Goal: Information Seeking & Learning: Find specific page/section

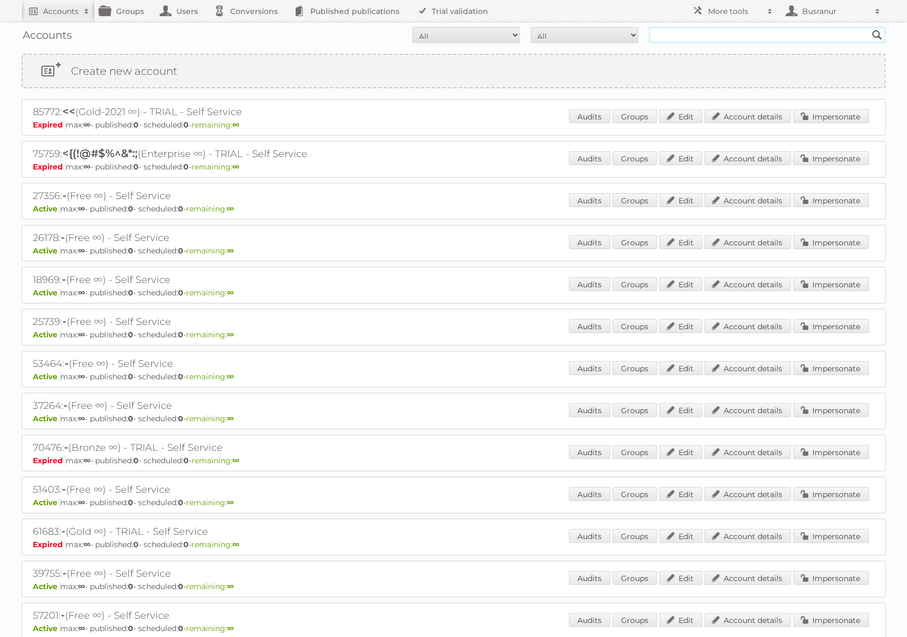
click at [712, 38] on input "text" at bounding box center [767, 35] width 237 height 16
paste input "ken.bauco@latinmarkets.org"
type input "ken.bauco@latinmarkets.org"
click at [869, 27] on input "Search" at bounding box center [877, 35] width 16 height 16
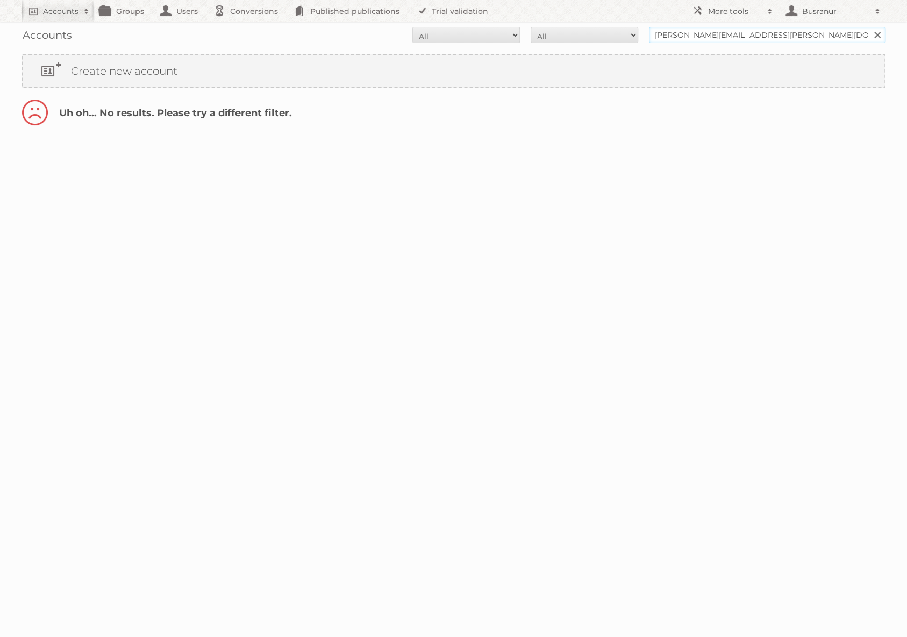
click at [696, 37] on input "ken.bauco@latinmarkets.org" at bounding box center [767, 35] width 237 height 16
type input "@latinmarkets.org"
click at [869, 27] on input "Search" at bounding box center [877, 35] width 16 height 16
click at [661, 33] on input "@latinmarkets.org" at bounding box center [767, 35] width 237 height 16
type input "latinmarkets.org"
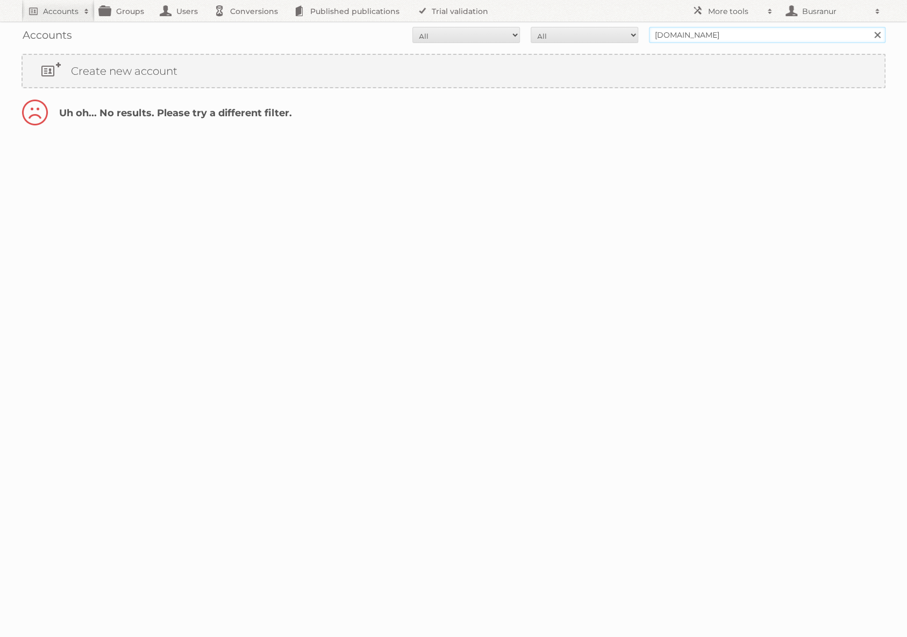
click at [869, 27] on input "Search" at bounding box center [877, 35] width 16 height 16
click at [716, 34] on input "[DOMAIN_NAME]" at bounding box center [767, 35] width 237 height 16
type input "latinmarkets"
click at [869, 27] on input "Search" at bounding box center [877, 35] width 16 height 16
click at [672, 38] on input "latinmarkets" at bounding box center [767, 35] width 237 height 16
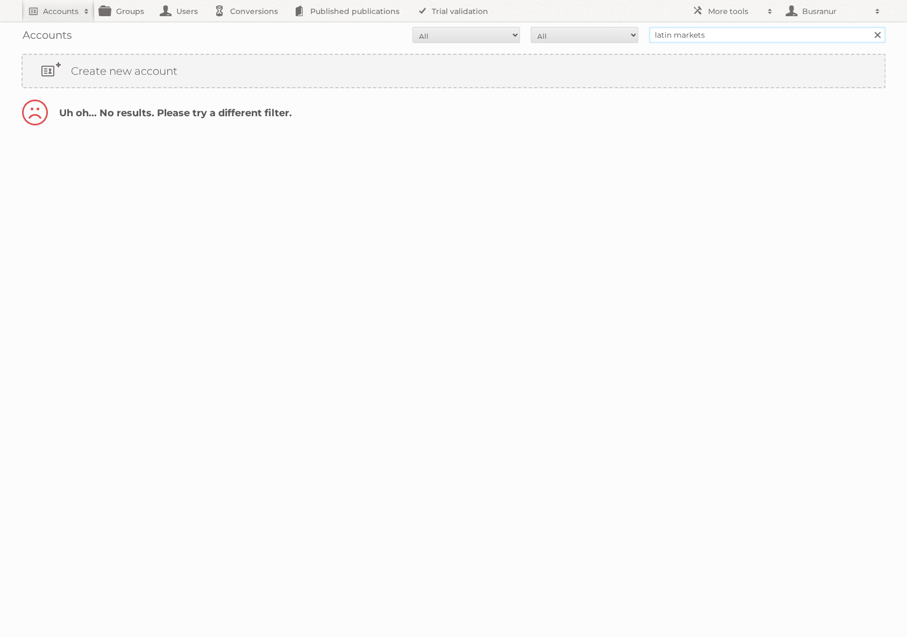
type input "latin markets"
click at [869, 27] on input "Search" at bounding box center [877, 35] width 16 height 16
click at [727, 36] on input "latin markets" at bounding box center [767, 35] width 237 height 16
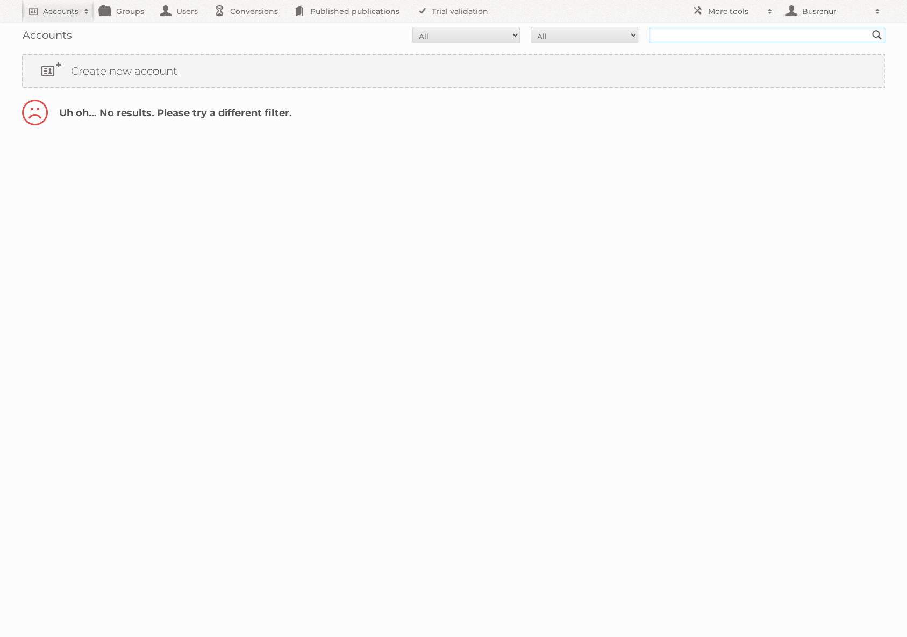
paste input "ken.bauco@latinmarkets.org"
type input "ken.bauco"
click at [869, 27] on input "Search" at bounding box center [877, 35] width 16 height 16
click at [676, 32] on input "ken.bauco" at bounding box center [767, 35] width 237 height 16
type input "ken bauco"
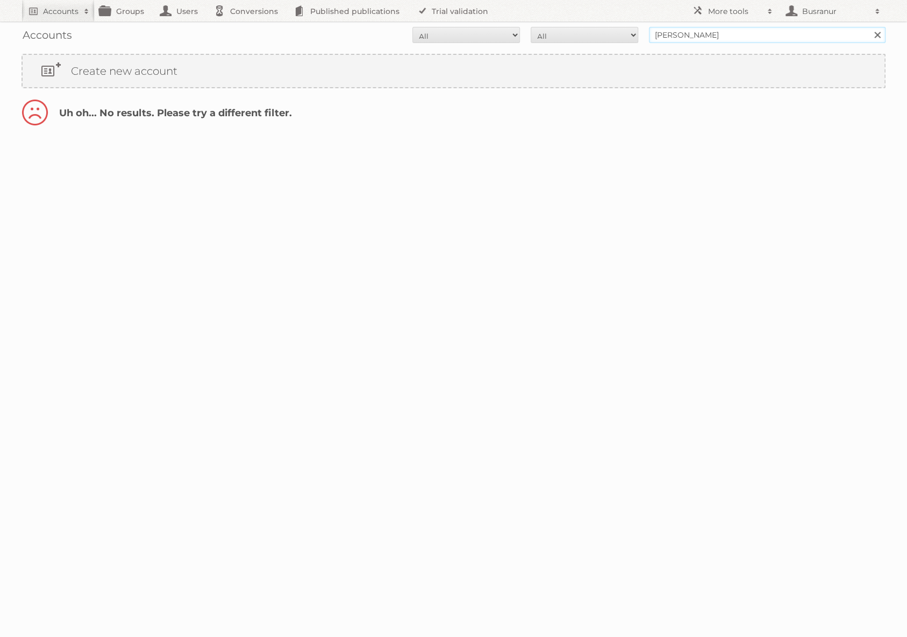
click at [869, 27] on input "Search" at bounding box center [877, 35] width 16 height 16
click at [717, 28] on input "[PERSON_NAME]" at bounding box center [767, 35] width 237 height 16
click at [717, 28] on input "ken bauco" at bounding box center [767, 35] width 237 height 16
paste input "Markets Group"
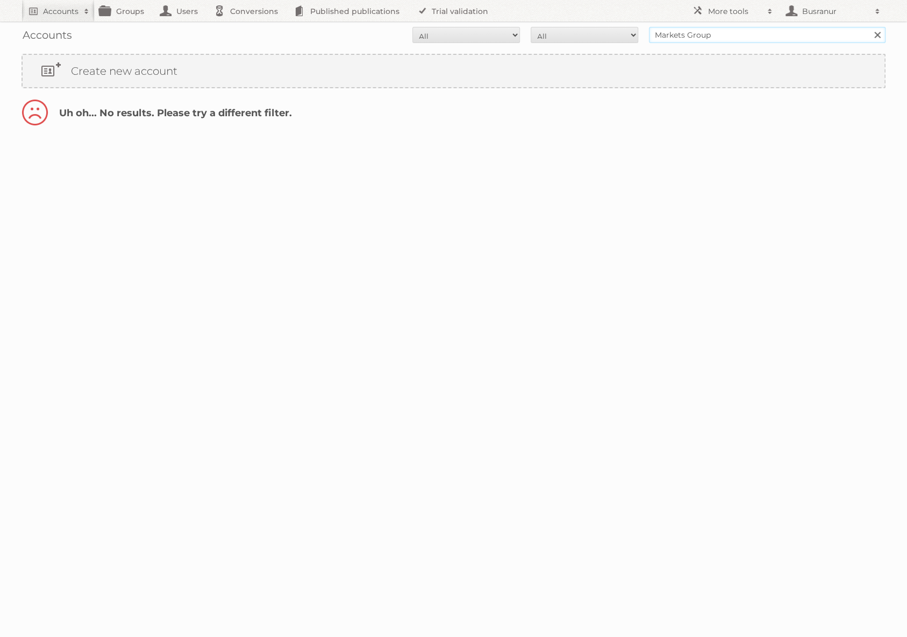
type input "Markets Group"
click at [869, 27] on input "Search" at bounding box center [877, 35] width 16 height 16
click at [688, 36] on input "Markets Group" at bounding box center [767, 35] width 237 height 16
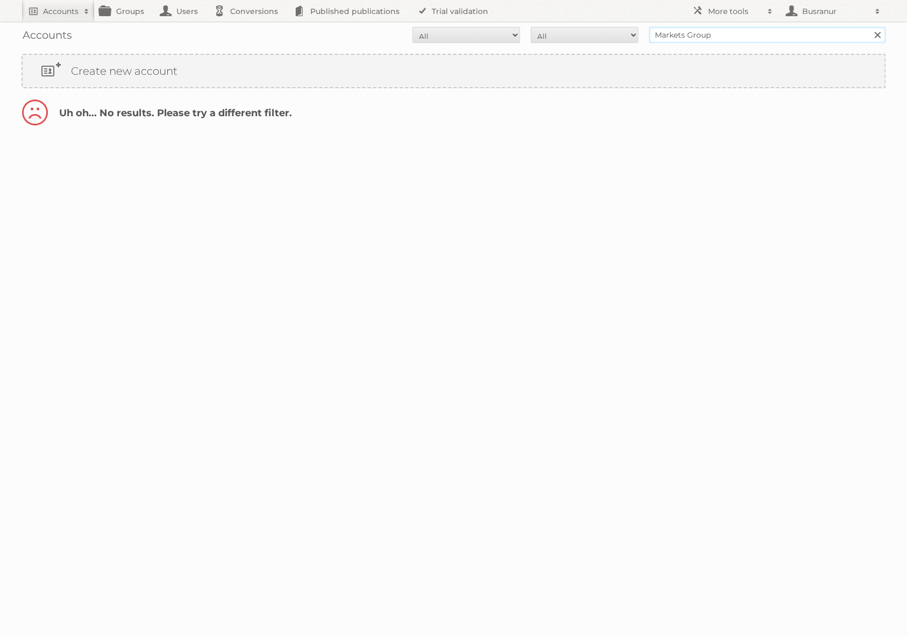
paste input "Akaboci"
type input "Akaboci"
click at [869, 27] on input "Search" at bounding box center [877, 35] width 16 height 16
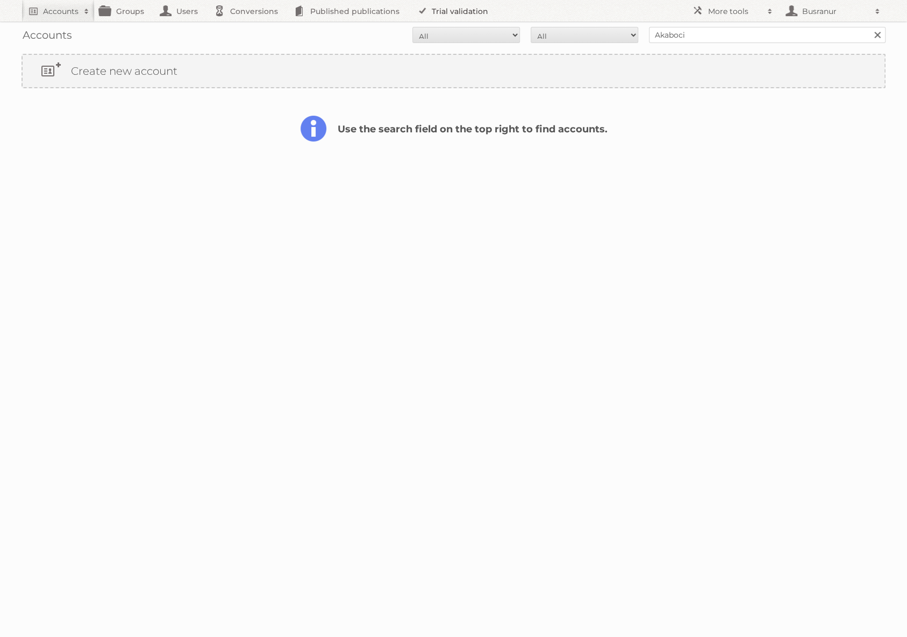
click at [456, 4] on link "Trial validation" at bounding box center [454, 11] width 89 height 22
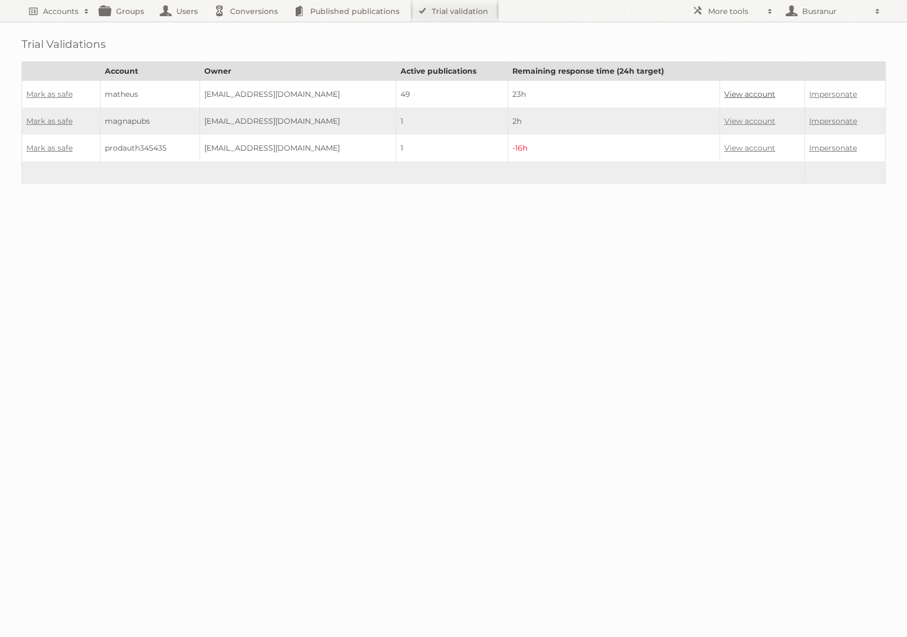
click at [756, 92] on link "View account" at bounding box center [749, 94] width 51 height 10
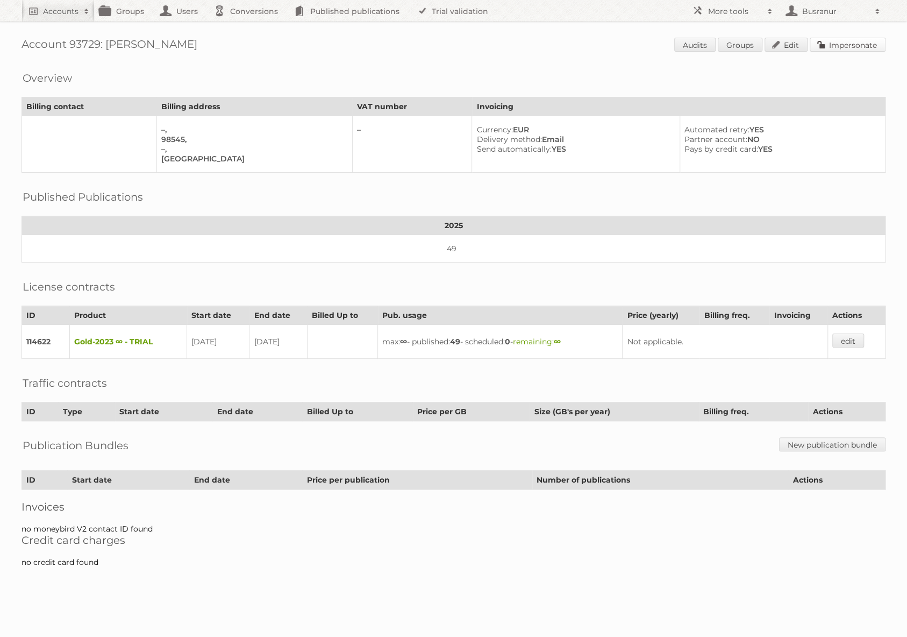
click at [823, 46] on link "Impersonate" at bounding box center [848, 45] width 76 height 14
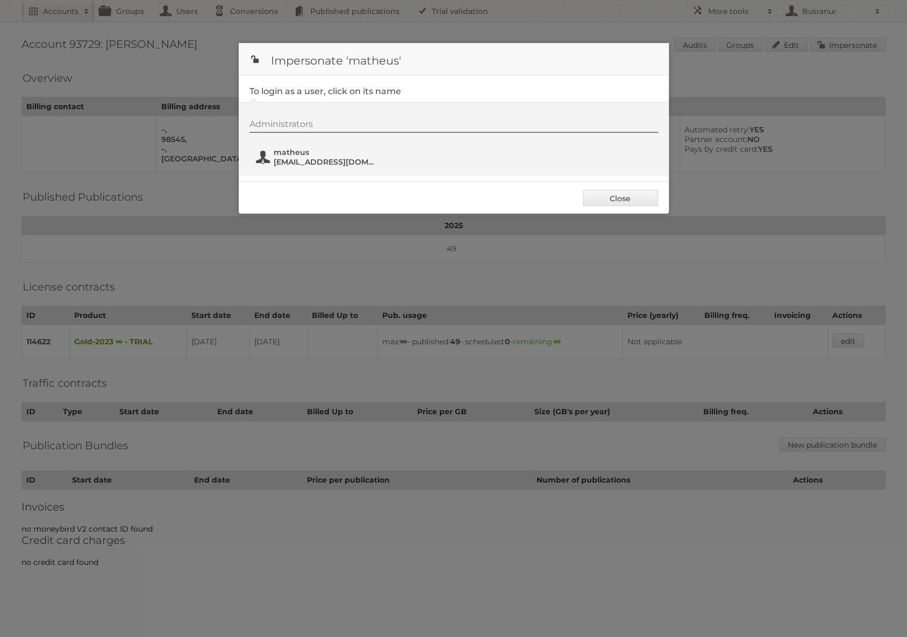
click at [294, 154] on span "matheus" at bounding box center [326, 152] width 104 height 10
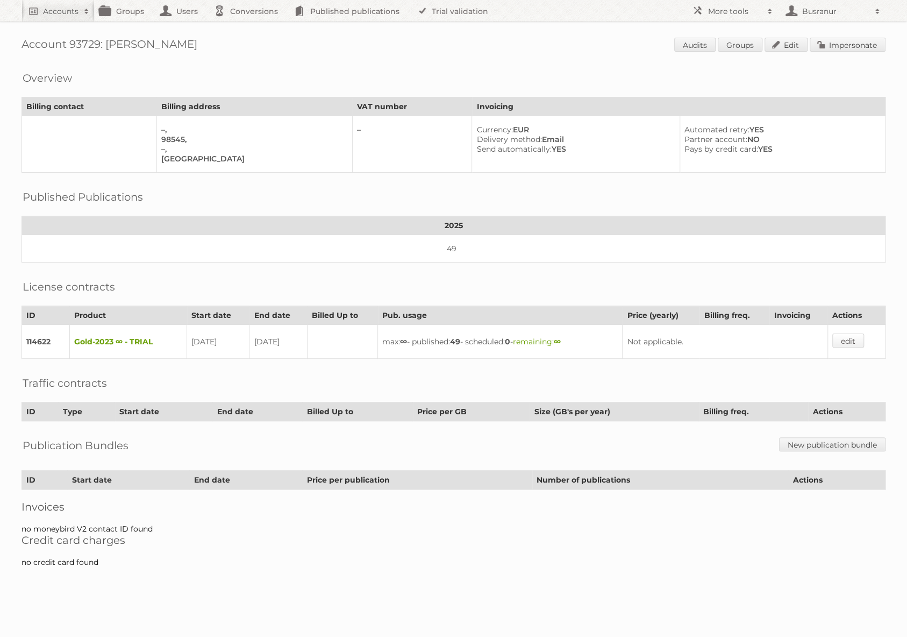
click at [850, 333] on link "edit" at bounding box center [848, 340] width 32 height 14
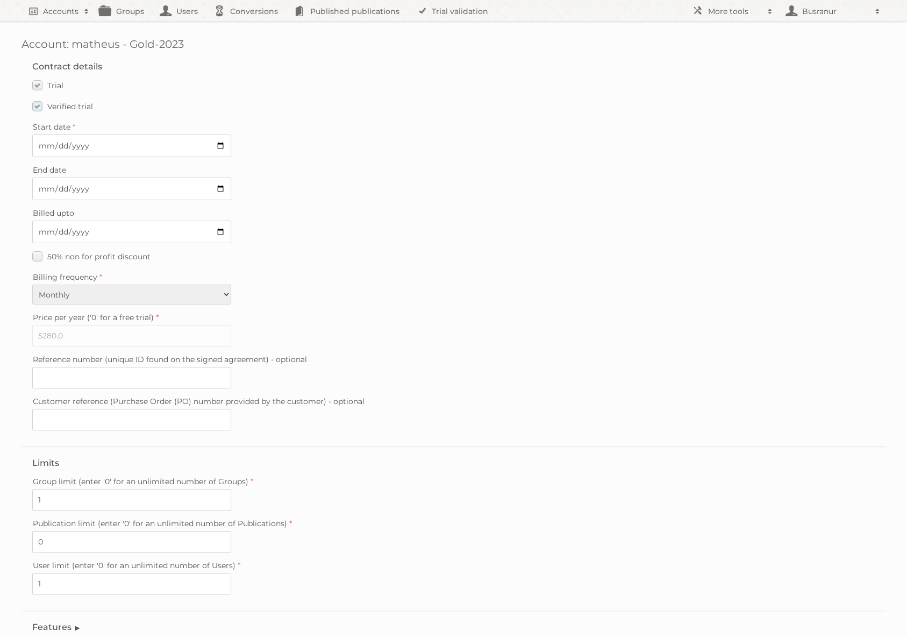
click at [38, 107] on label "Verified trial" at bounding box center [62, 106] width 61 height 16
click at [0, 0] on input "Verified trial" at bounding box center [0, 0] width 0 height 0
click at [42, 145] on input "2025-09-03" at bounding box center [131, 145] width 199 height 23
type input "2025-09-02"
click at [42, 188] on input "2025-09-17" at bounding box center [131, 188] width 199 height 23
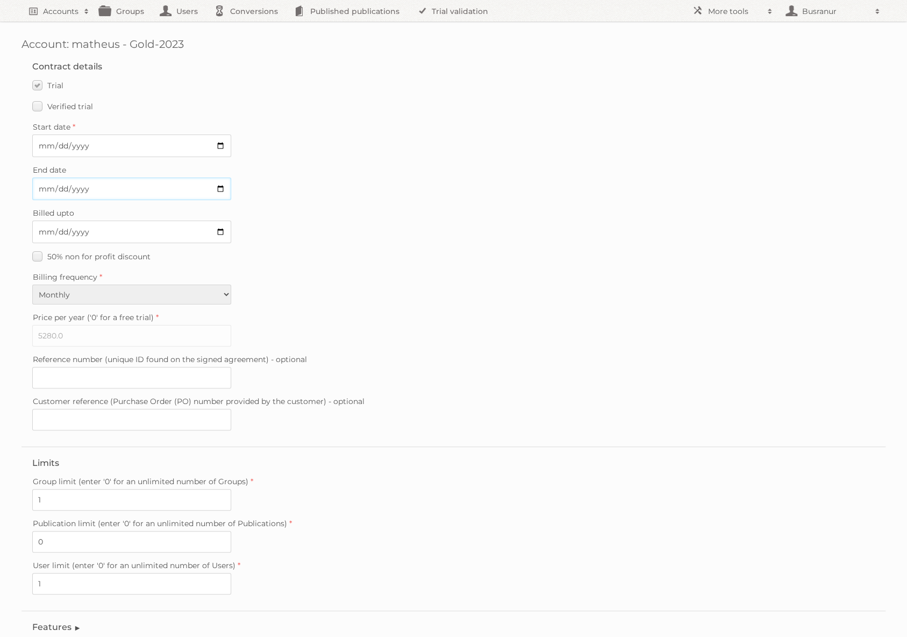
type input "2025-09-02"
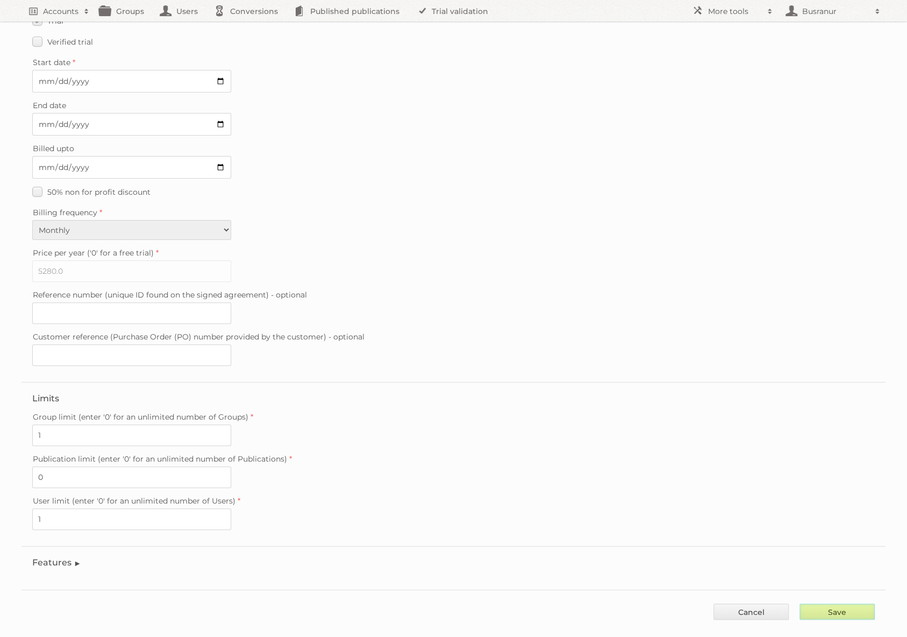
click at [814, 603] on input "Save" at bounding box center [837, 611] width 75 height 16
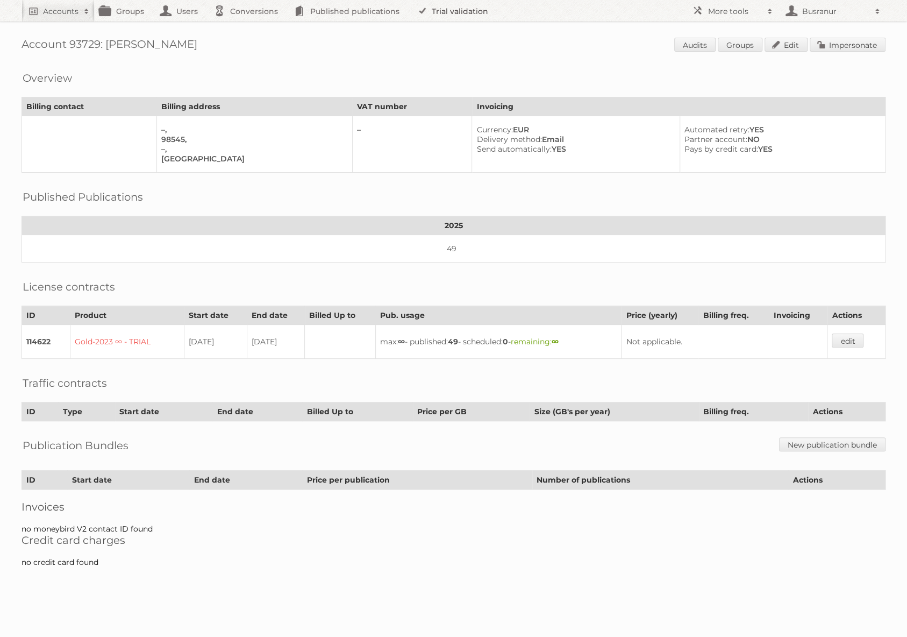
click at [462, 11] on link "Trial validation" at bounding box center [454, 11] width 89 height 22
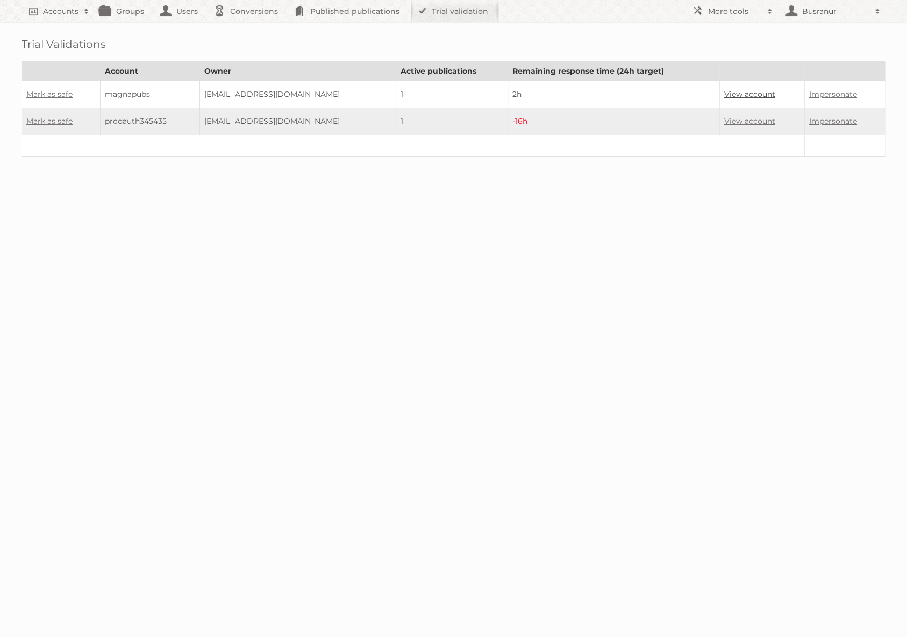
click at [755, 91] on link "View account" at bounding box center [749, 94] width 51 height 10
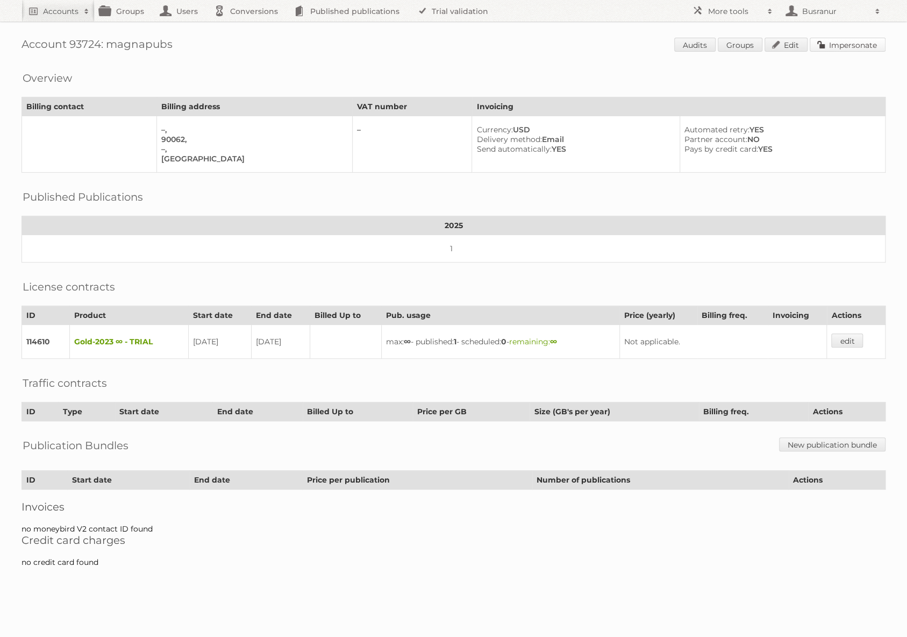
click at [853, 44] on link "Impersonate" at bounding box center [848, 45] width 76 height 14
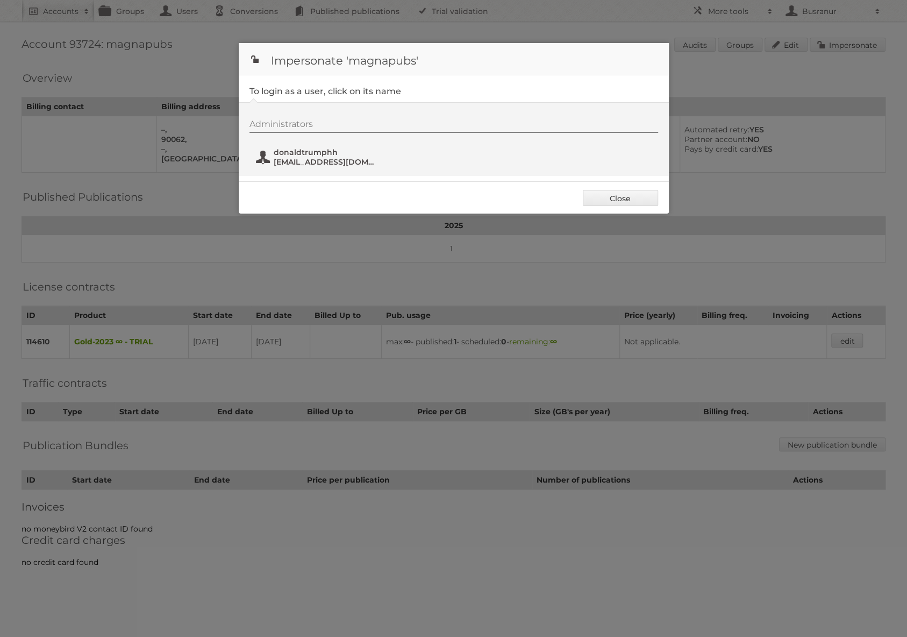
click at [301, 163] on span "magnapubs@greenplanetbeauty.in" at bounding box center [326, 162] width 104 height 10
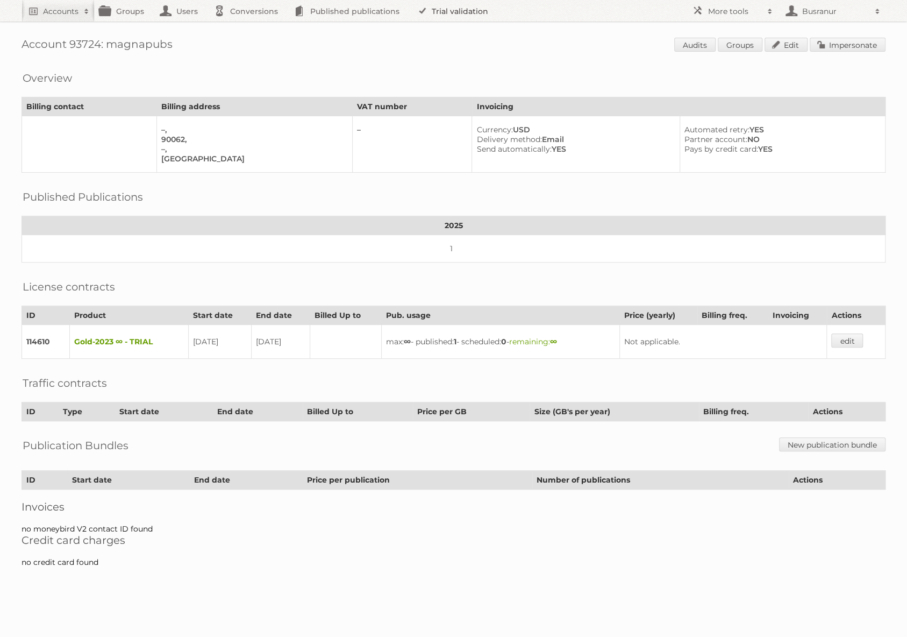
click at [439, 18] on link "Trial validation" at bounding box center [454, 11] width 89 height 22
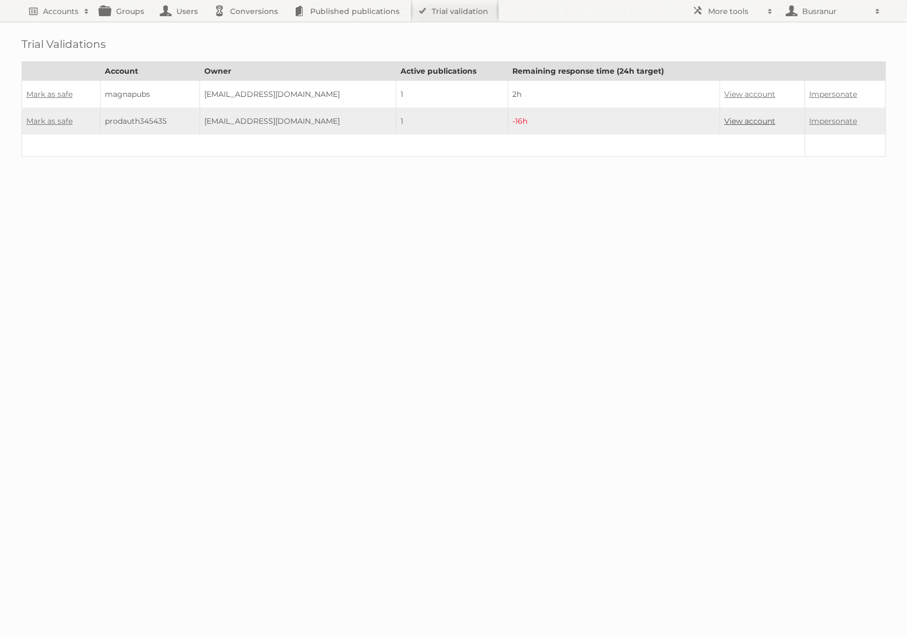
click at [762, 119] on link "View account" at bounding box center [749, 121] width 51 height 10
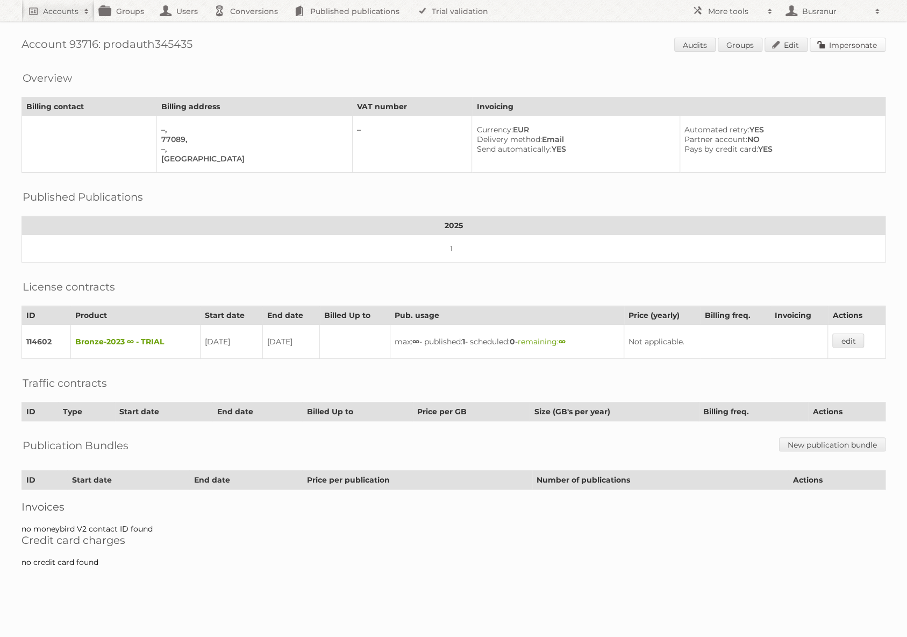
click at [860, 44] on link "Impersonate" at bounding box center [848, 45] width 76 height 14
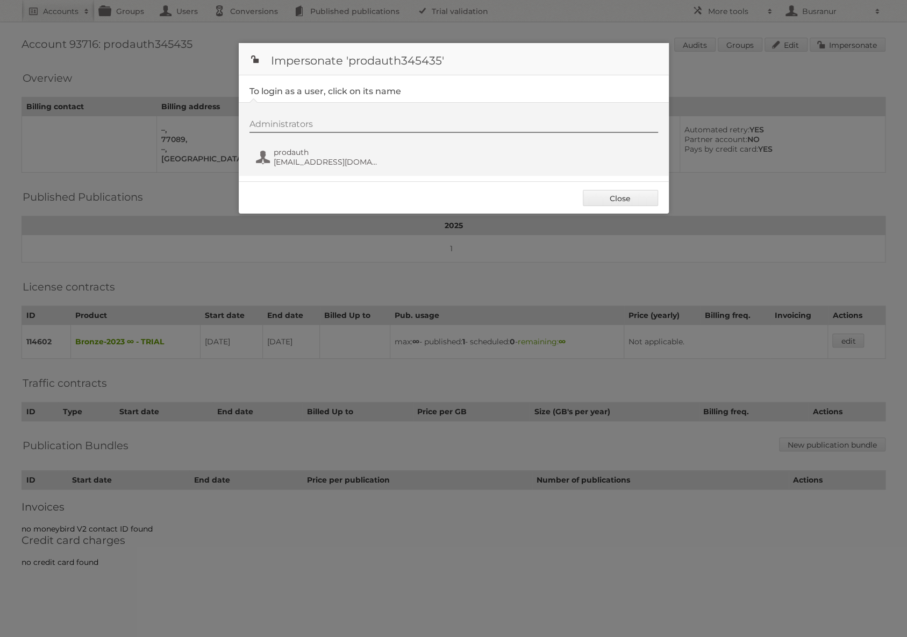
click at [311, 140] on div "Administrators prodauth mavoviw221@noidem.com" at bounding box center [458, 145] width 419 height 52
click at [311, 162] on span "mavoviw221@noidem.com" at bounding box center [326, 162] width 104 height 10
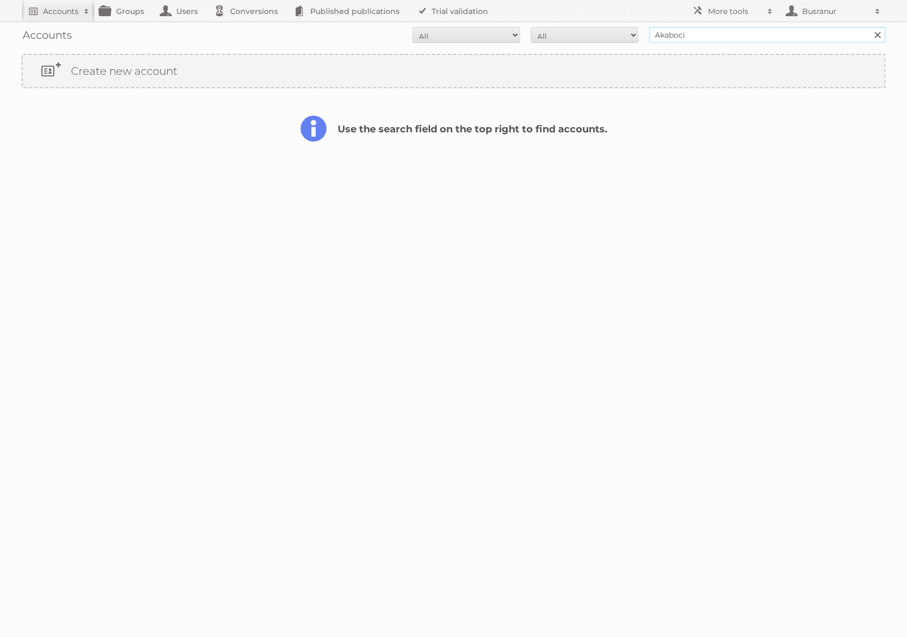
click at [679, 34] on input "Akaboci" at bounding box center [767, 35] width 237 height 16
paste input "[EMAIL_ADDRESS][DOMAIN_NAME]"
type input "[EMAIL_ADDRESS][DOMAIN_NAME]"
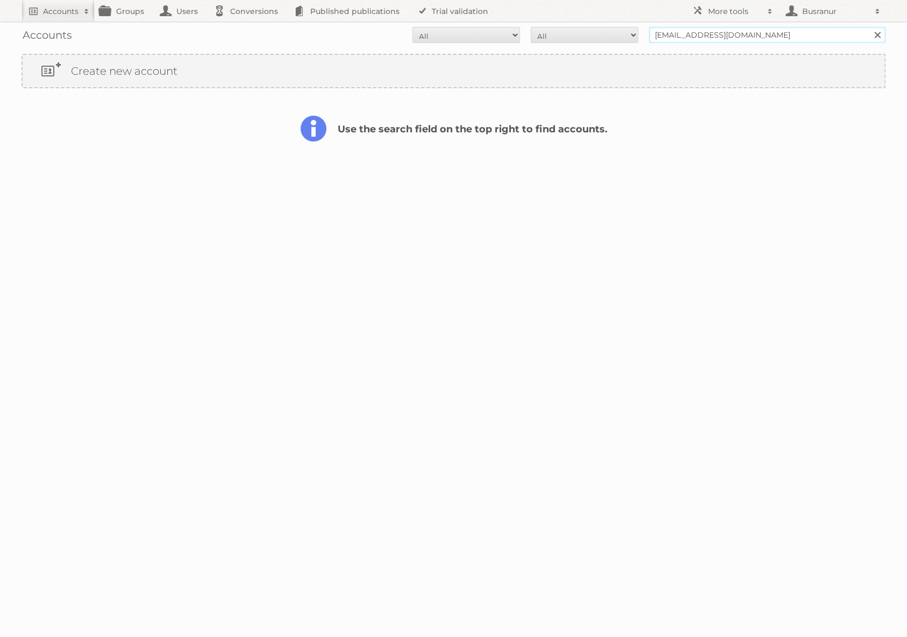
click at [869, 27] on input "Search" at bounding box center [877, 35] width 16 height 16
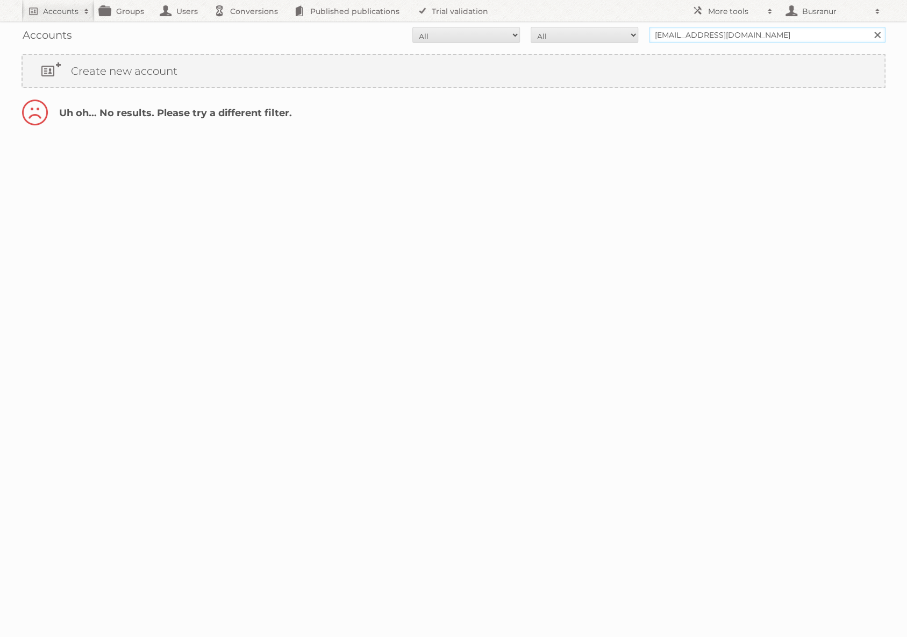
click at [686, 35] on input "design1@filmeventmedia.co.za" at bounding box center [767, 35] width 237 height 16
type input "@filmeventmedia.co.za"
click at [869, 27] on input "Search" at bounding box center [877, 35] width 16 height 16
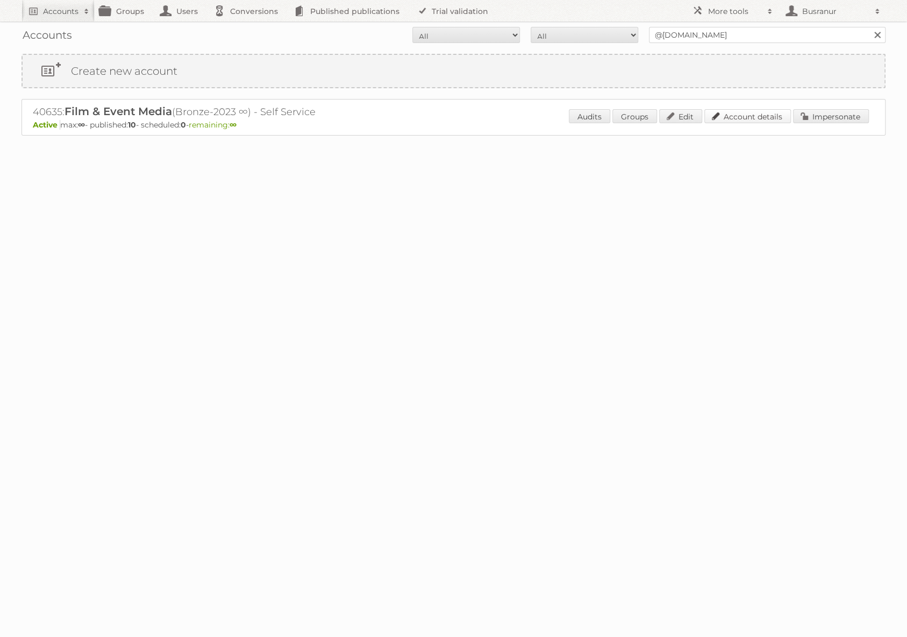
click at [732, 112] on link "Account details" at bounding box center [747, 116] width 87 height 14
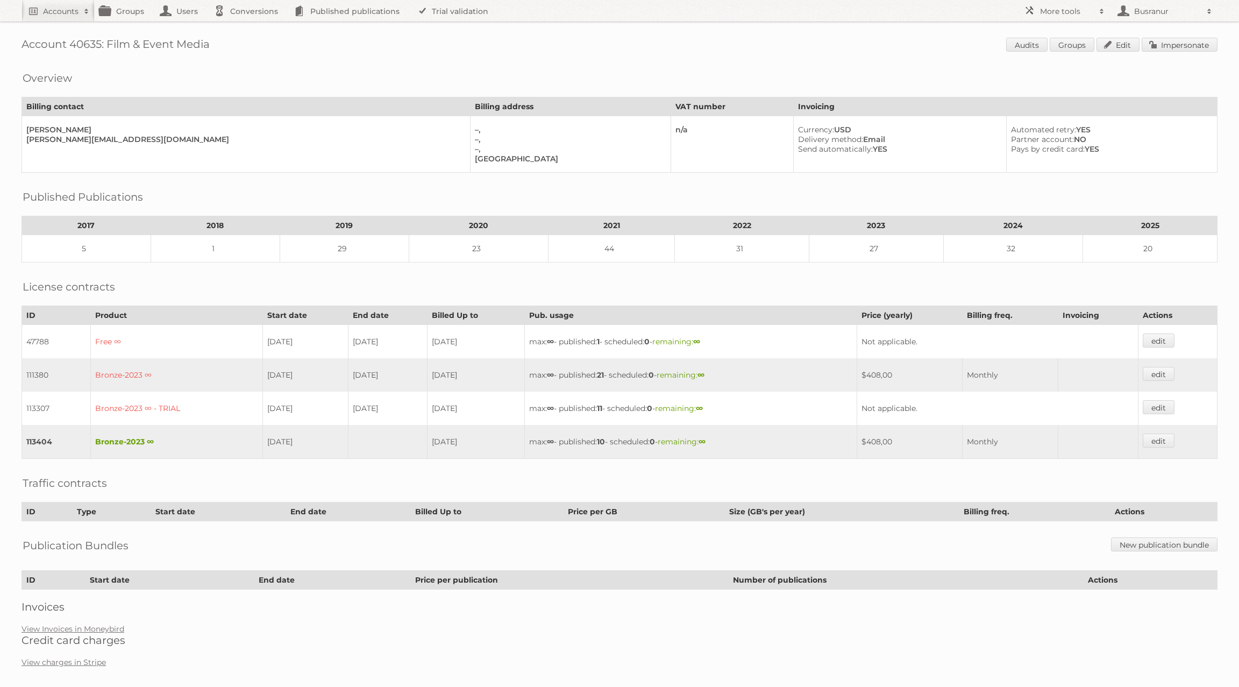
drag, startPoint x: 106, startPoint y: 45, endPoint x: 210, endPoint y: 44, distance: 103.2
click at [210, 44] on h1 "Account 40635: Film & Event Media Audits Groups Edit Impersonate" at bounding box center [620, 46] width 1196 height 16
copy h1 "Film & Event Media"
click at [907, 44] on link "Impersonate" at bounding box center [1179, 45] width 76 height 14
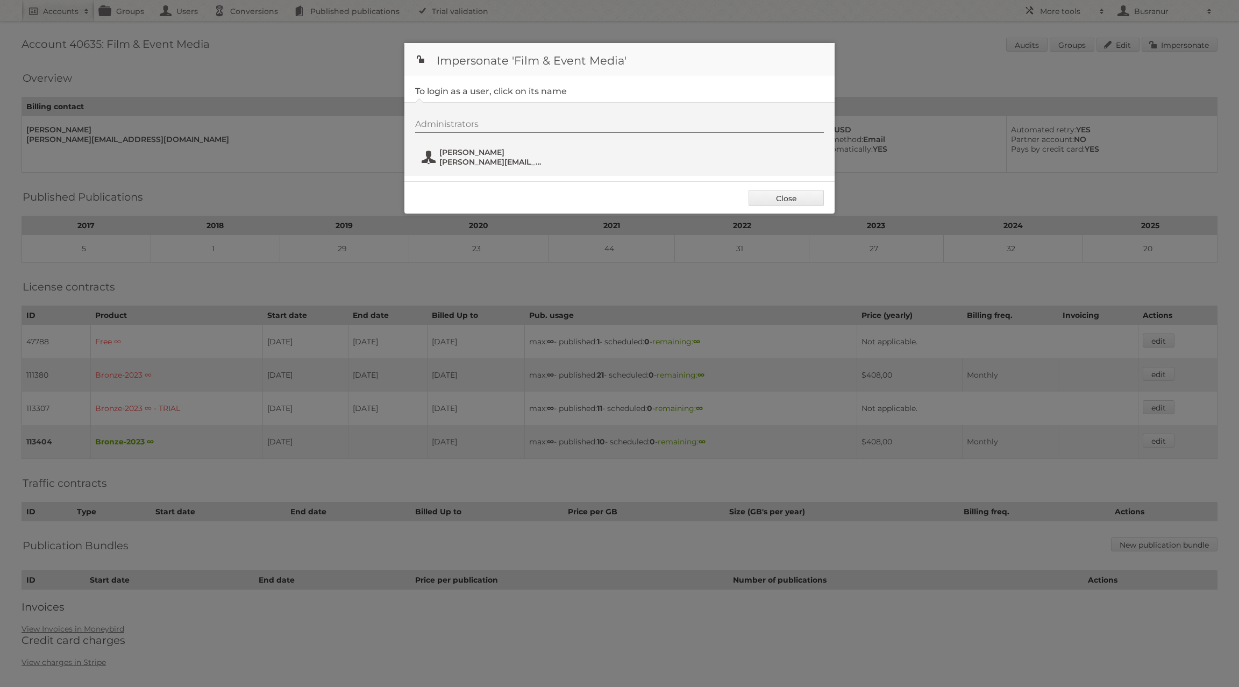
click at [446, 158] on span "[PERSON_NAME][EMAIL_ADDRESS][DOMAIN_NAME]" at bounding box center [491, 162] width 104 height 10
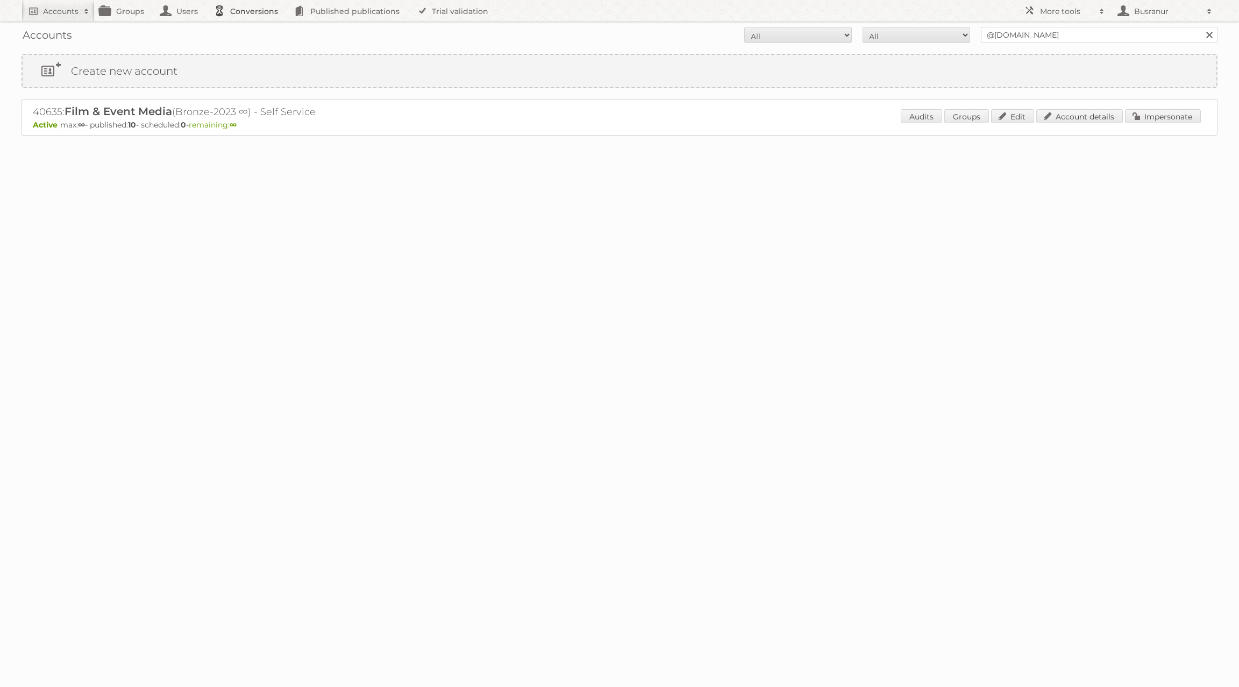
click at [258, 13] on link "Conversions" at bounding box center [249, 11] width 80 height 22
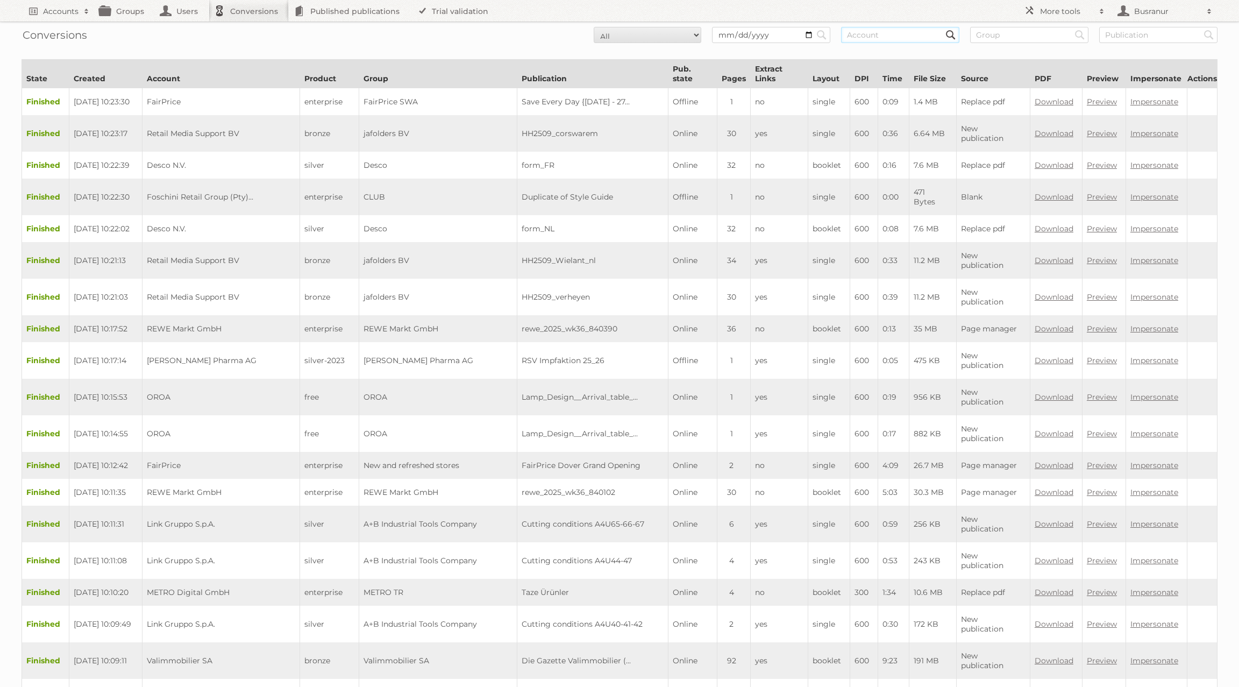
click at [868, 38] on input "text" at bounding box center [900, 35] width 118 height 16
paste input "Film & Event Media"
type input "Film & Event Media"
click at [813, 27] on input "Search" at bounding box center [821, 35] width 16 height 16
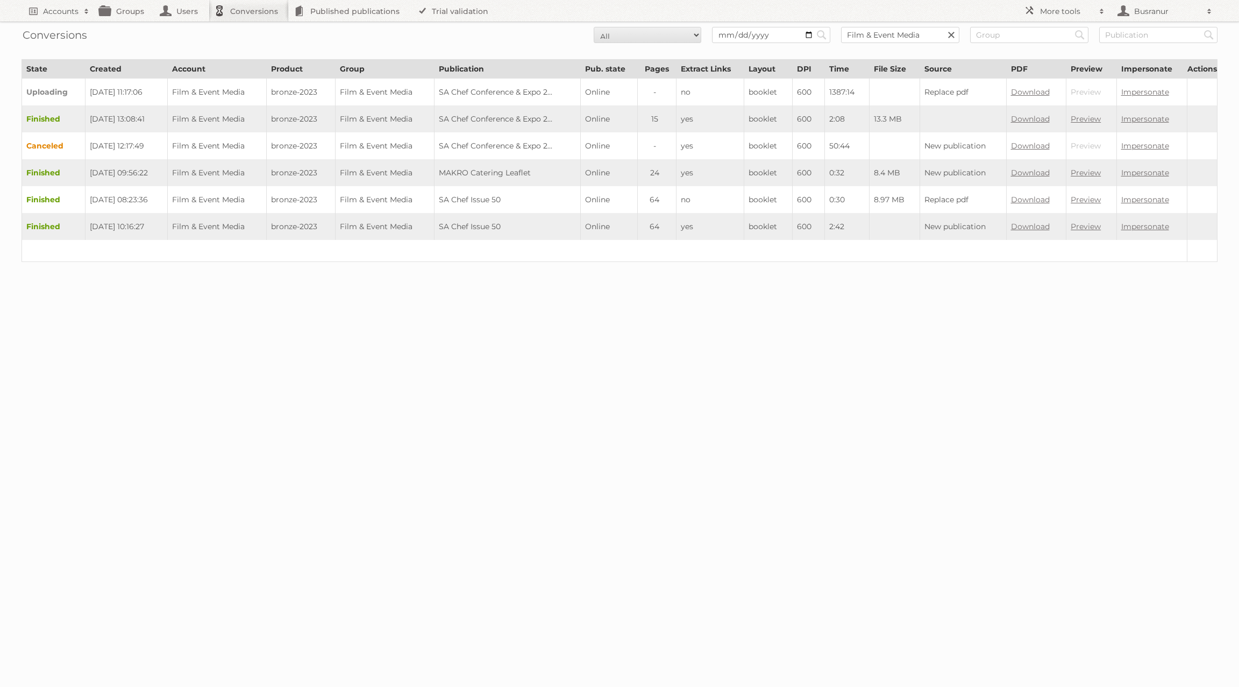
click at [1215, 89] on td at bounding box center [1202, 91] width 30 height 27
drag, startPoint x: 451, startPoint y: 92, endPoint x: 555, endPoint y: 91, distance: 104.8
click at [557, 92] on td "SA Chef Conference & Expo 2..." at bounding box center [507, 91] width 146 height 27
copy td "SA Chef Conference & Expo 2"
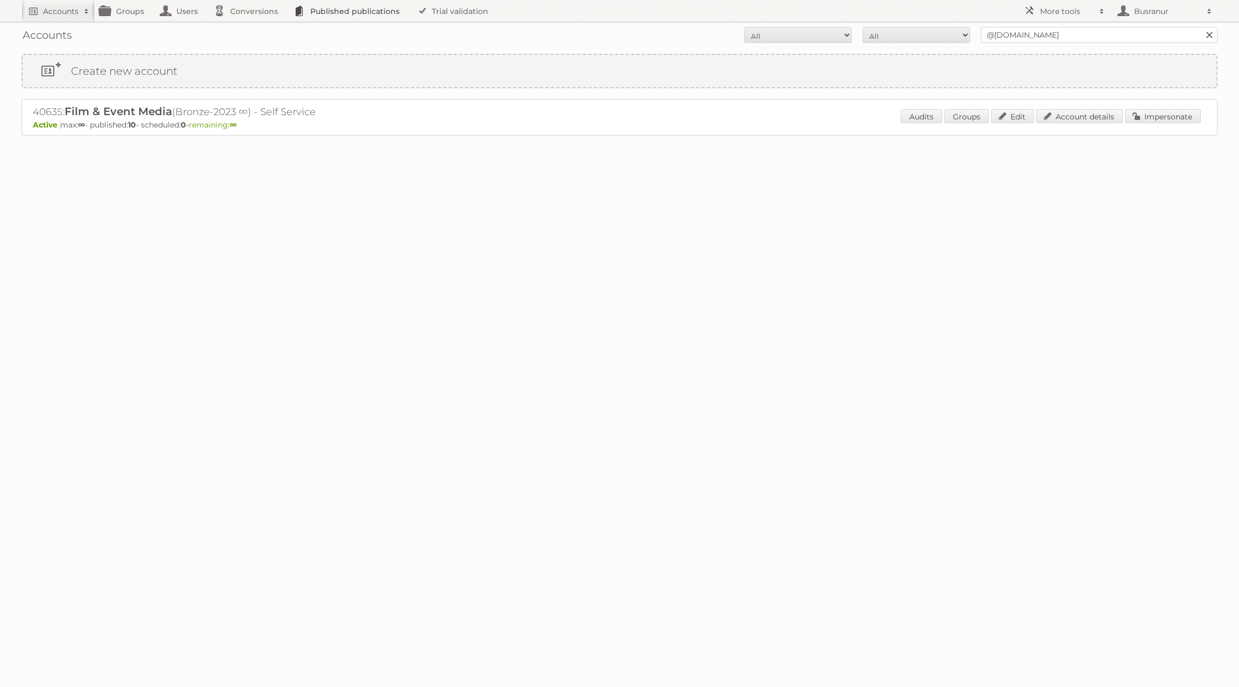
click at [345, 13] on link "Published publications" at bounding box center [350, 11] width 122 height 22
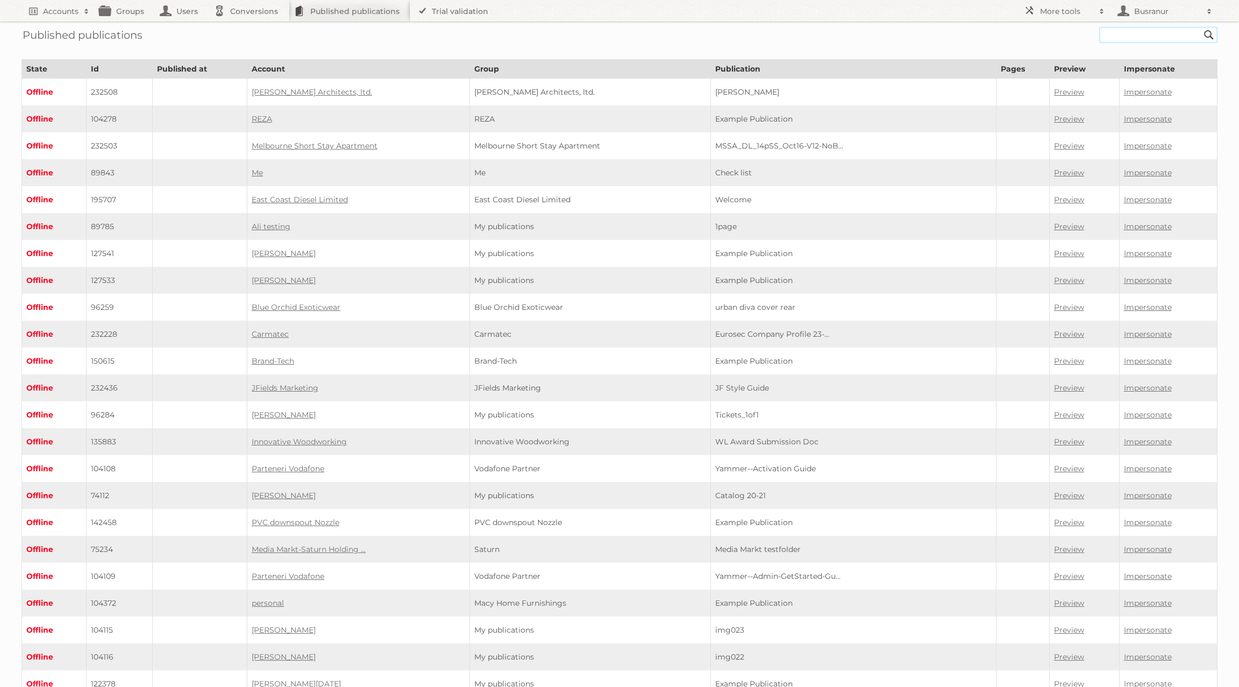
click at [1110, 36] on input "text" at bounding box center [1158, 35] width 118 height 16
paste input "/9026/57434"
type input "/9026/57434"
click at [1201, 27] on input "Search" at bounding box center [1209, 35] width 16 height 16
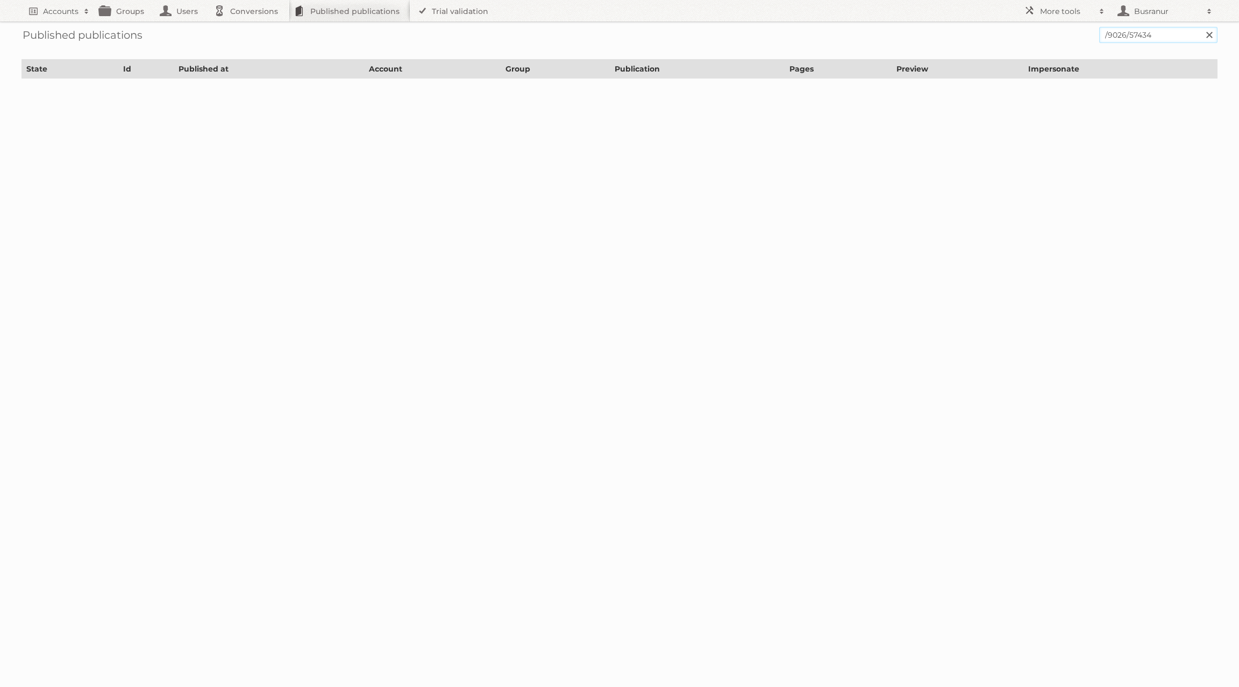
click at [1107, 36] on input "/9026/57434" at bounding box center [1158, 35] width 118 height 16
type input "9026/57434"
click at [1201, 27] on input "Search" at bounding box center [1209, 35] width 16 height 16
drag, startPoint x: 1151, startPoint y: 37, endPoint x: 1124, endPoint y: 34, distance: 26.5
click at [1124, 34] on input "9026/57434" at bounding box center [1158, 35] width 118 height 16
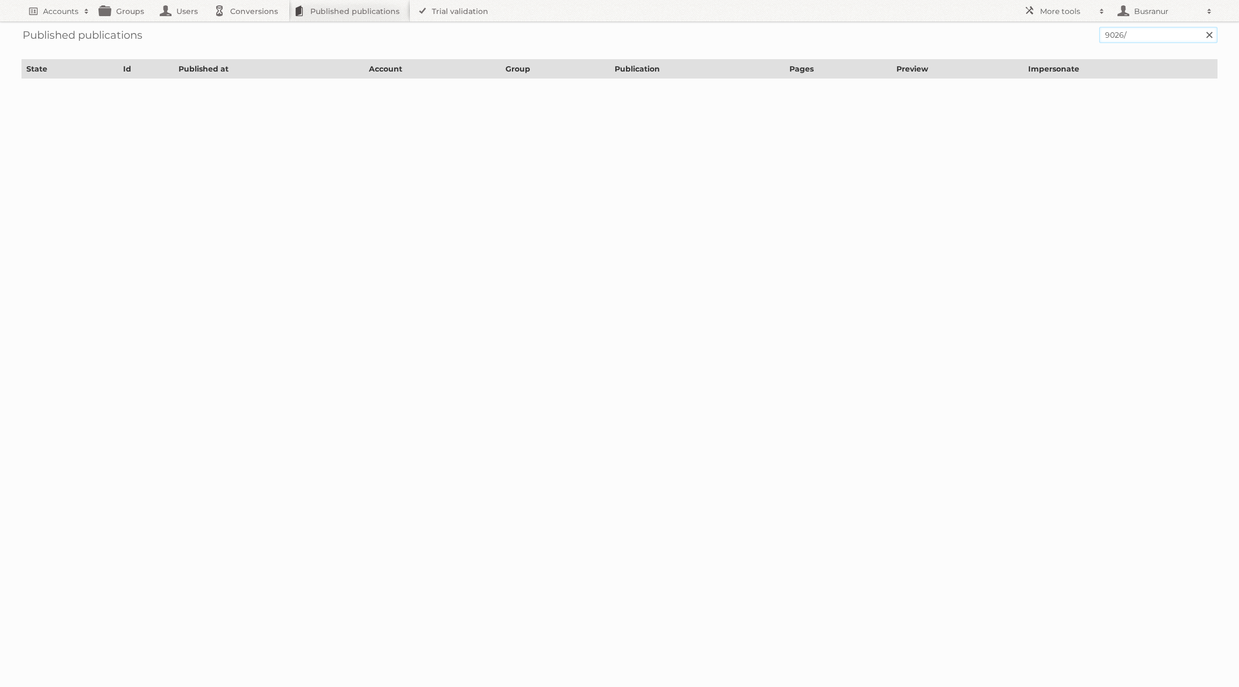
type input "9026/"
click at [1201, 27] on input "Search" at bounding box center [1209, 35] width 16 height 16
click at [1127, 34] on input "9026/" at bounding box center [1158, 35] width 118 height 16
type input "9026"
click at [1201, 27] on input "Search" at bounding box center [1209, 35] width 16 height 16
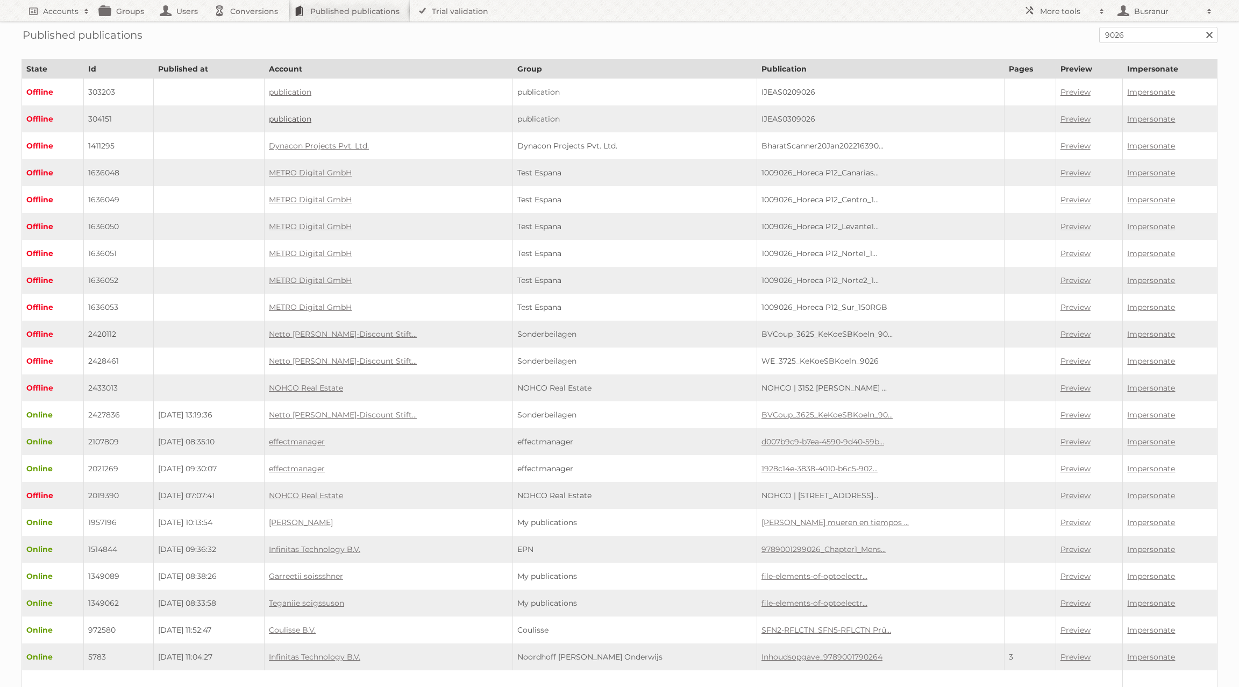
click at [311, 115] on link "publication" at bounding box center [290, 119] width 42 height 10
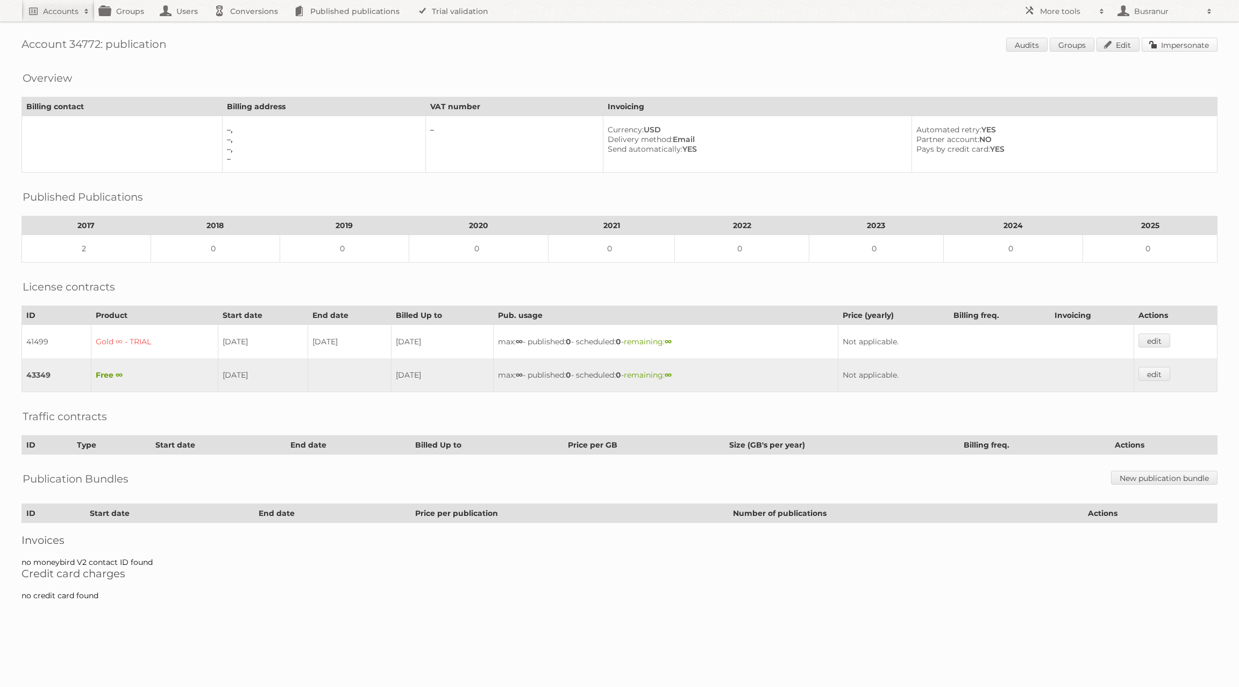
click at [1182, 42] on link "Impersonate" at bounding box center [1179, 45] width 76 height 14
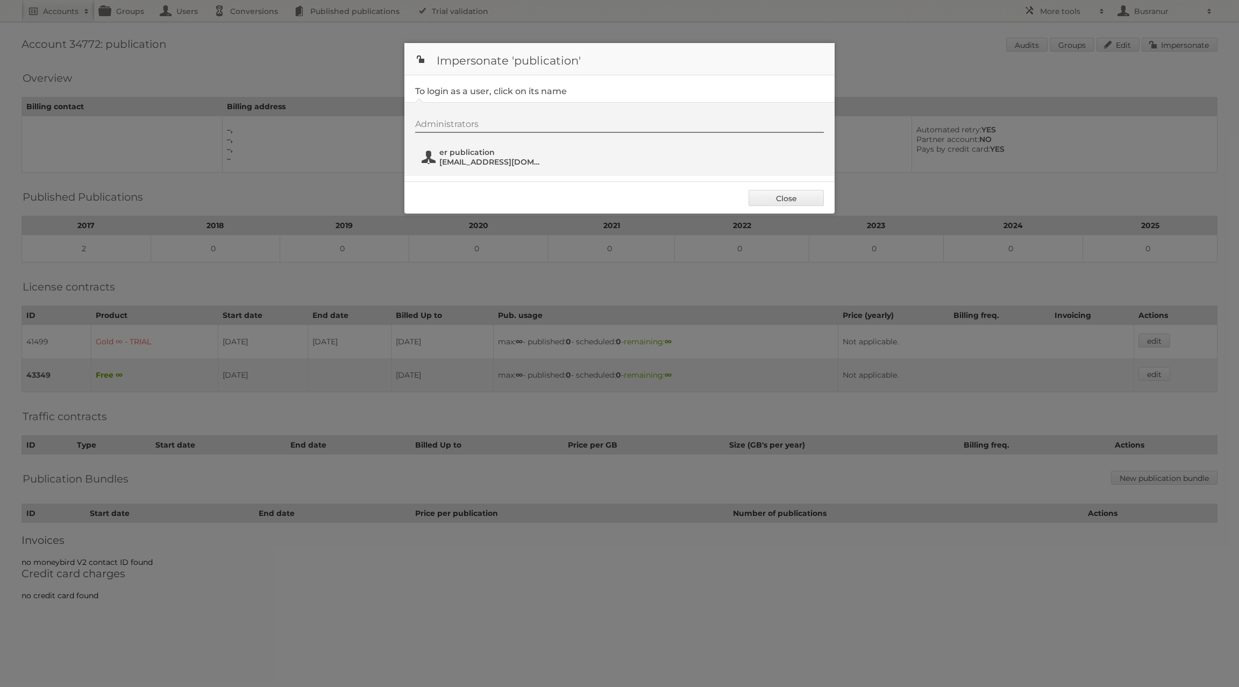
click at [485, 160] on span "anilkasotno1@gmail.com" at bounding box center [491, 162] width 104 height 10
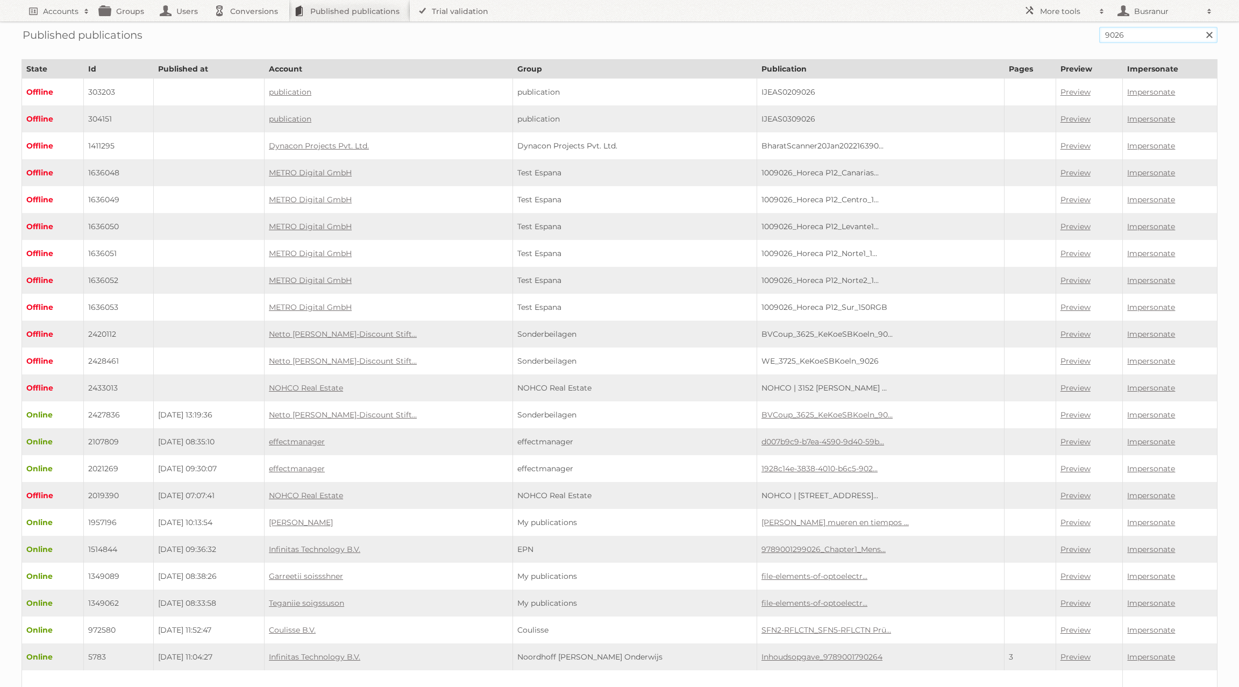
click at [1122, 31] on input "9026" at bounding box center [1158, 35] width 118 height 16
paste input "57434"
type input "57434"
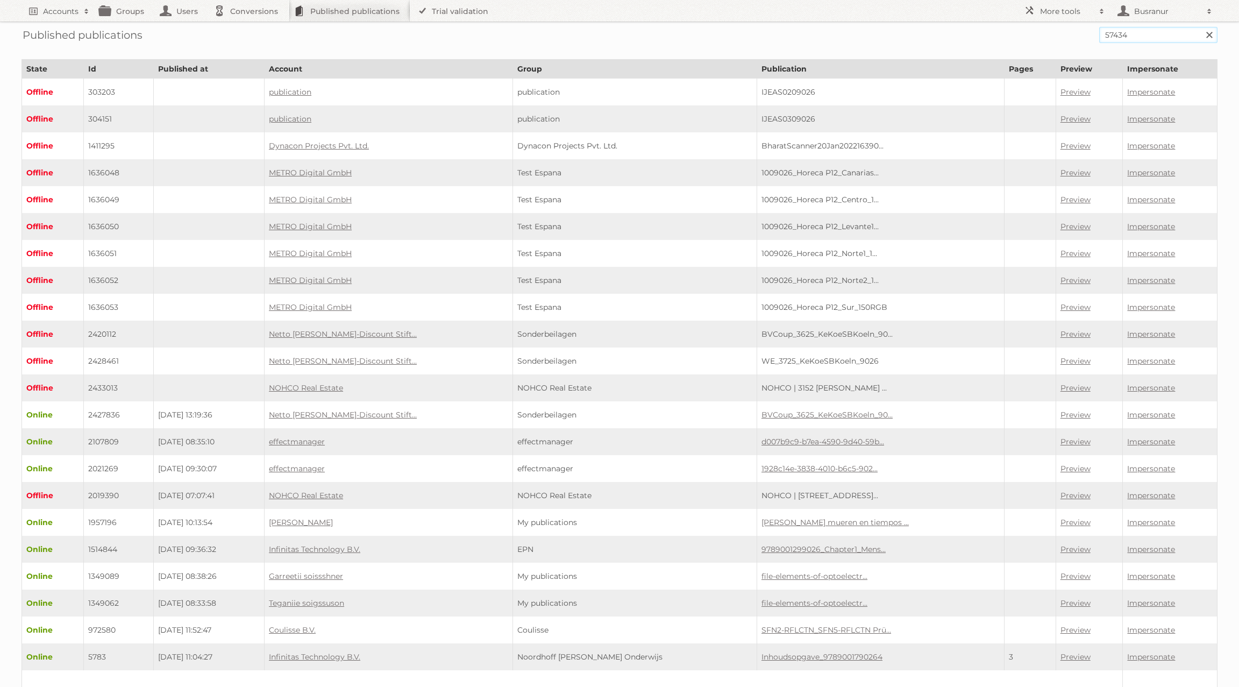
click at [1201, 27] on input "Search" at bounding box center [1209, 35] width 16 height 16
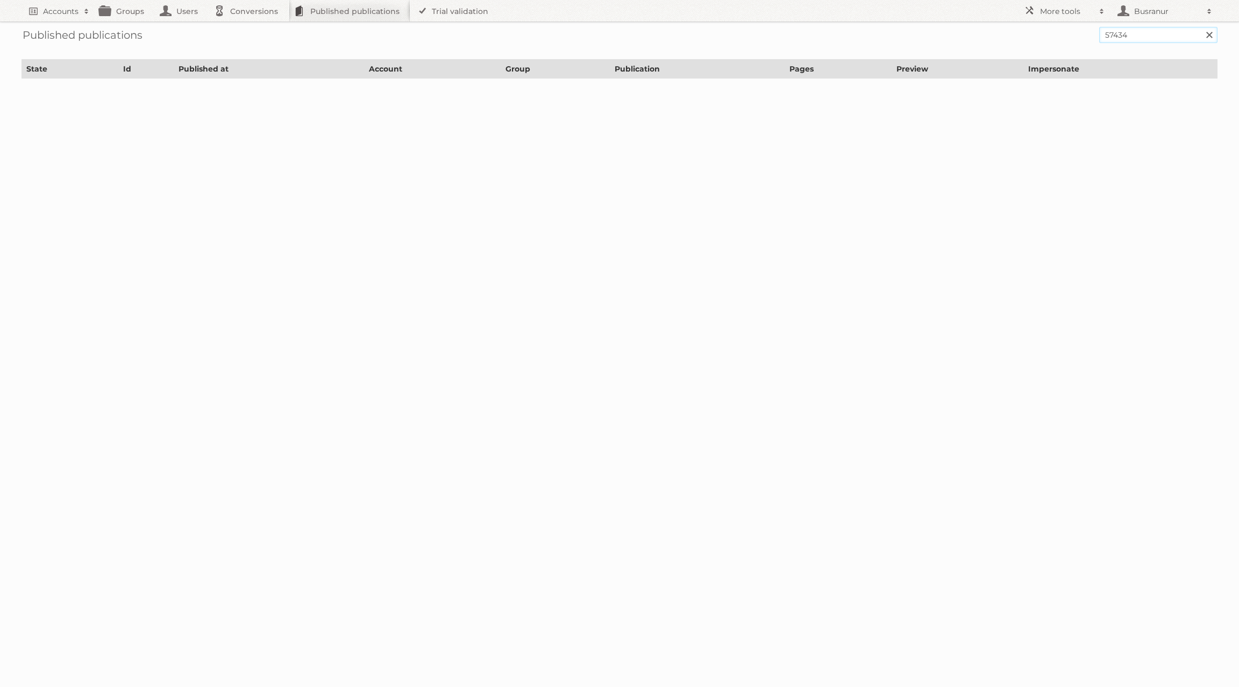
click at [1144, 35] on input "57434" at bounding box center [1158, 35] width 118 height 16
paste input "Latin Markets"
type input "Latin Markets"
click at [1201, 27] on input "Search" at bounding box center [1209, 35] width 16 height 16
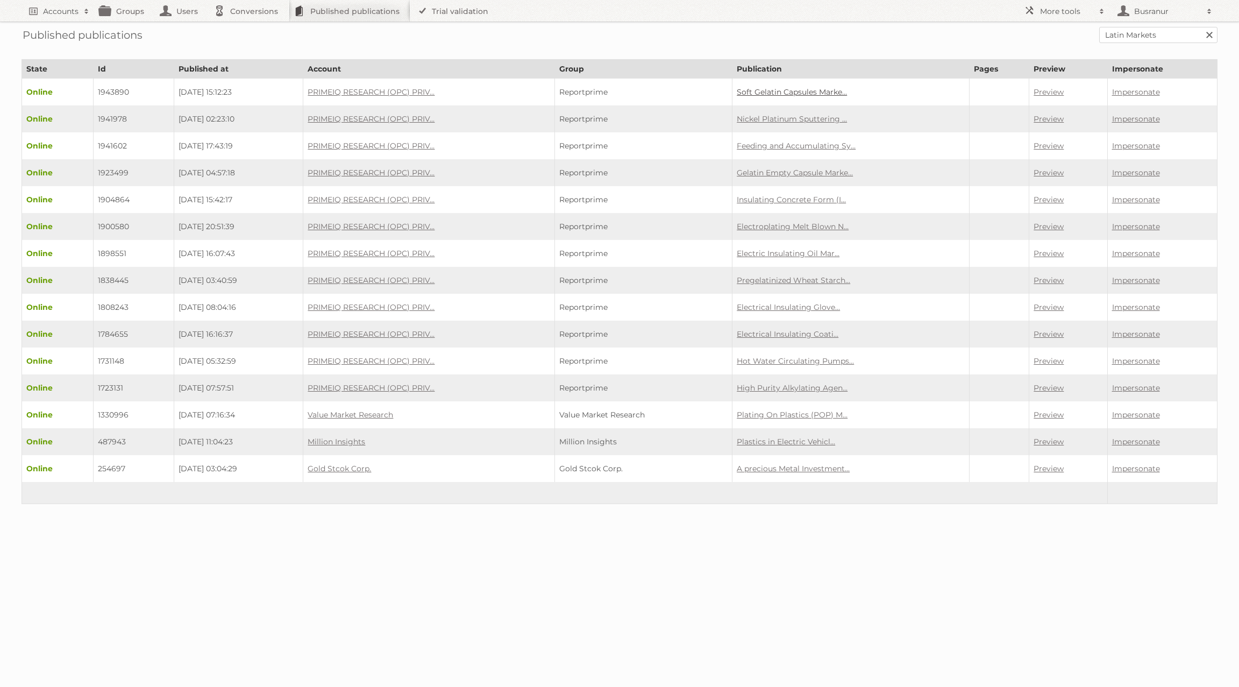
click at [770, 95] on link "Soft Gelatin Capsules Marke..." at bounding box center [792, 92] width 110 height 10
click at [804, 115] on link "Nickel Platinum Sputtering ..." at bounding box center [792, 119] width 110 height 10
click at [833, 142] on link "Feeding and Accumulating Sy..." at bounding box center [796, 146] width 119 height 10
click at [832, 170] on link "Gelatin Empty Capsule Marke..." at bounding box center [795, 173] width 116 height 10
click at [776, 195] on link "Insulating Concrete Form (I..." at bounding box center [791, 200] width 109 height 10
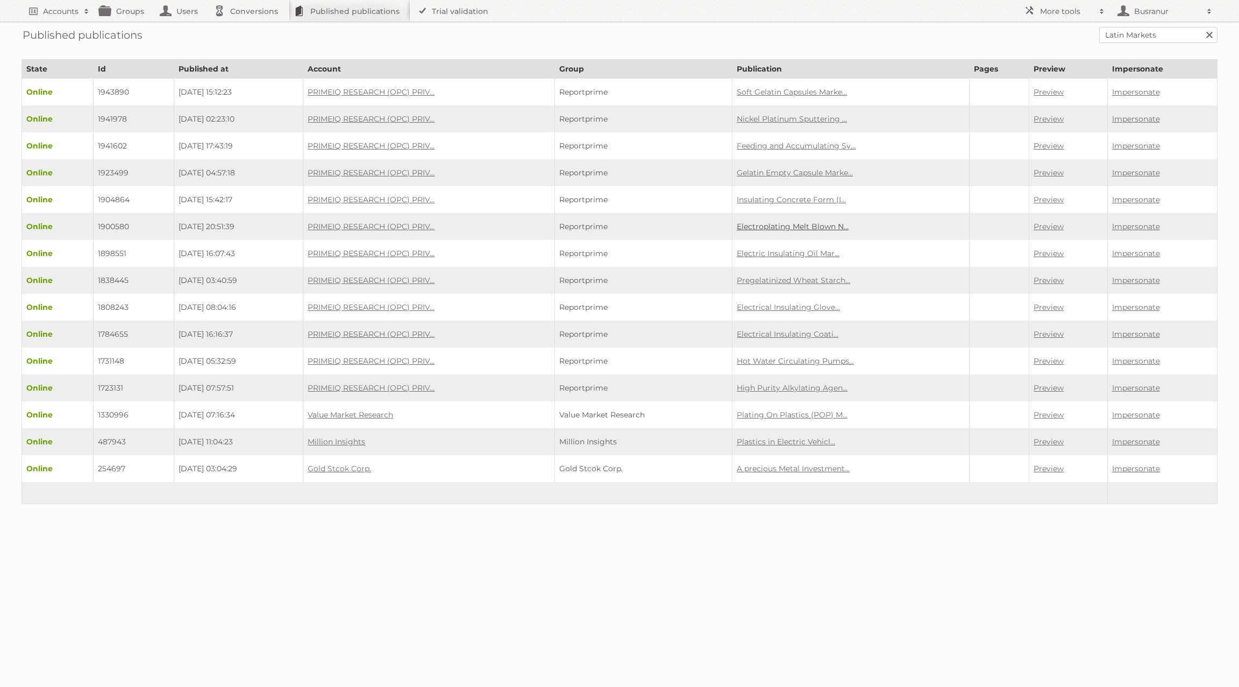
click at [797, 222] on link "Electroplating Melt Blown N..." at bounding box center [793, 227] width 112 height 10
click at [794, 275] on link "Pregelatinized Wheat Starch..." at bounding box center [793, 280] width 113 height 10
click at [793, 410] on link "Plating On Plastics (POP) M..." at bounding box center [792, 415] width 111 height 10
click at [828, 463] on link "A precious Metal Investment..." at bounding box center [793, 468] width 113 height 10
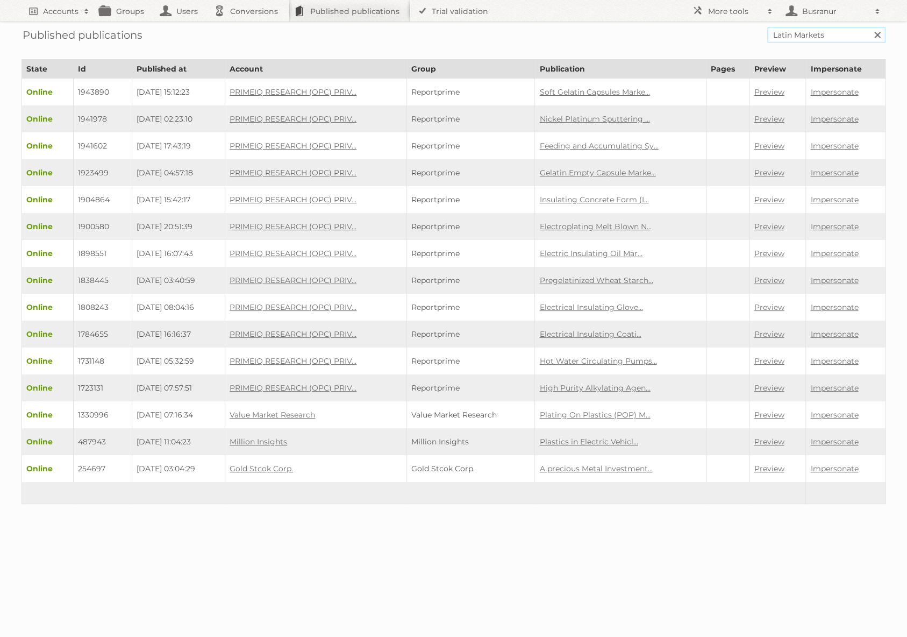
click at [808, 34] on input "Latin Markets" at bounding box center [826, 35] width 118 height 16
paste input "My publications - view overview"
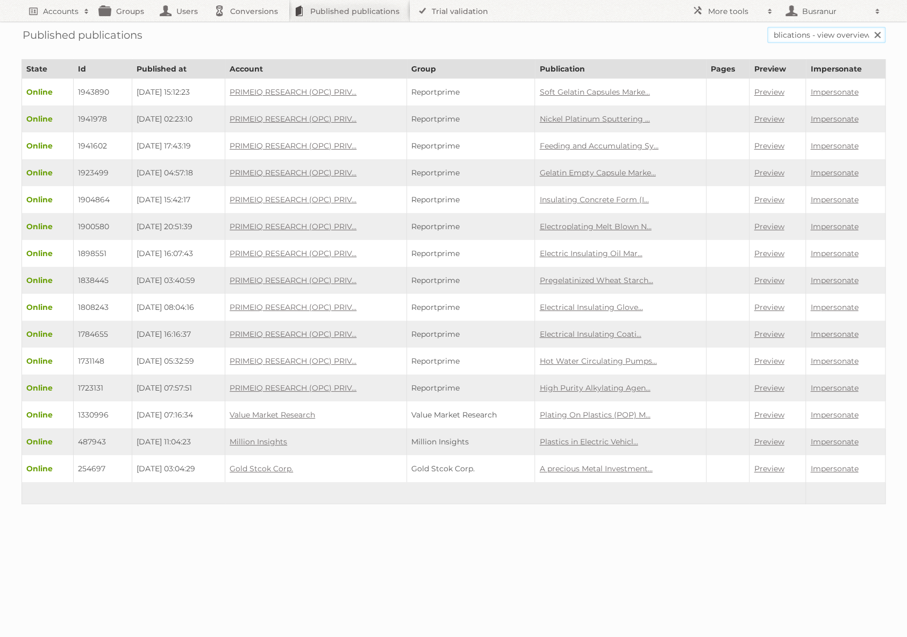
type input "My publications - view overview"
click at [869, 27] on input "Search" at bounding box center [877, 35] width 16 height 16
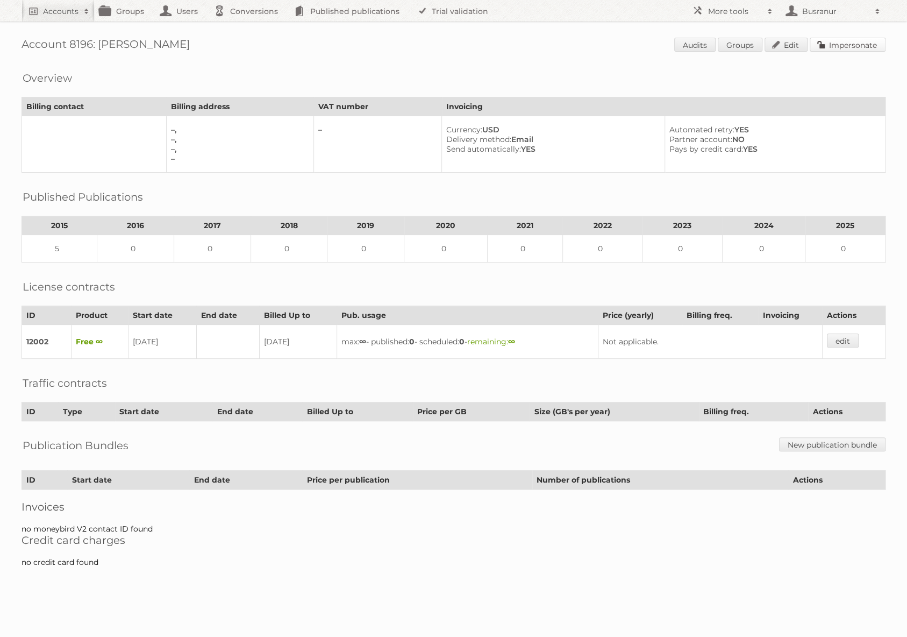
click at [851, 43] on link "Impersonate" at bounding box center [848, 45] width 76 height 14
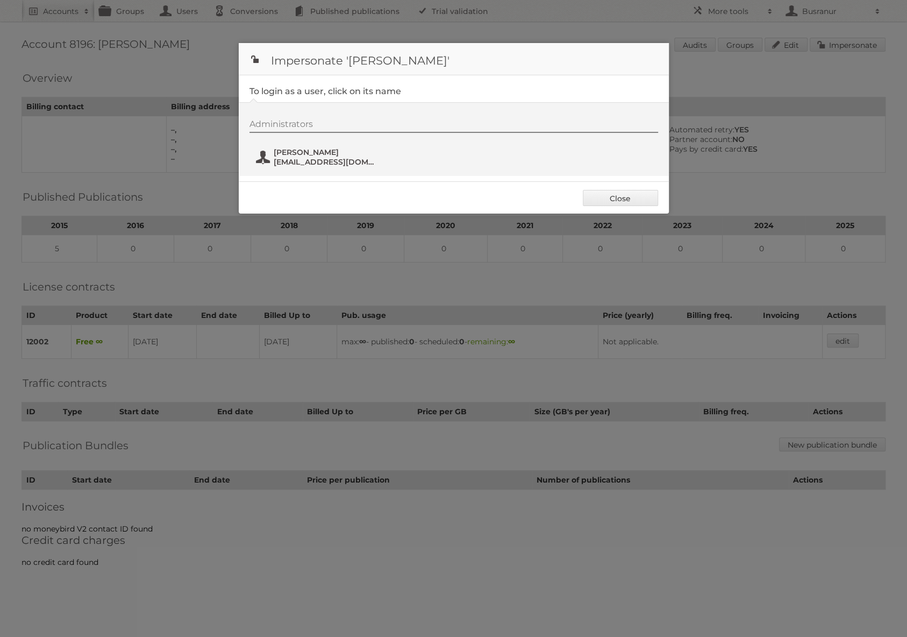
click at [281, 165] on span "[EMAIL_ADDRESS][DOMAIN_NAME]" at bounding box center [326, 162] width 104 height 10
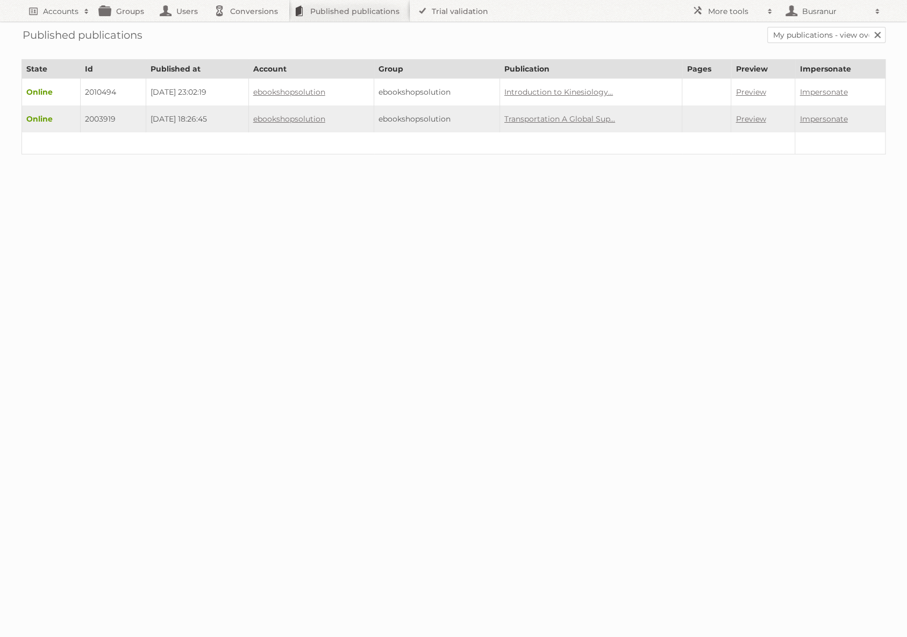
scroll to position [0, 23]
click at [833, 35] on input "My publications - view overview" at bounding box center [826, 35] width 118 height 16
type input "My publications - firm overview"
click at [869, 27] on input "Search" at bounding box center [877, 35] width 16 height 16
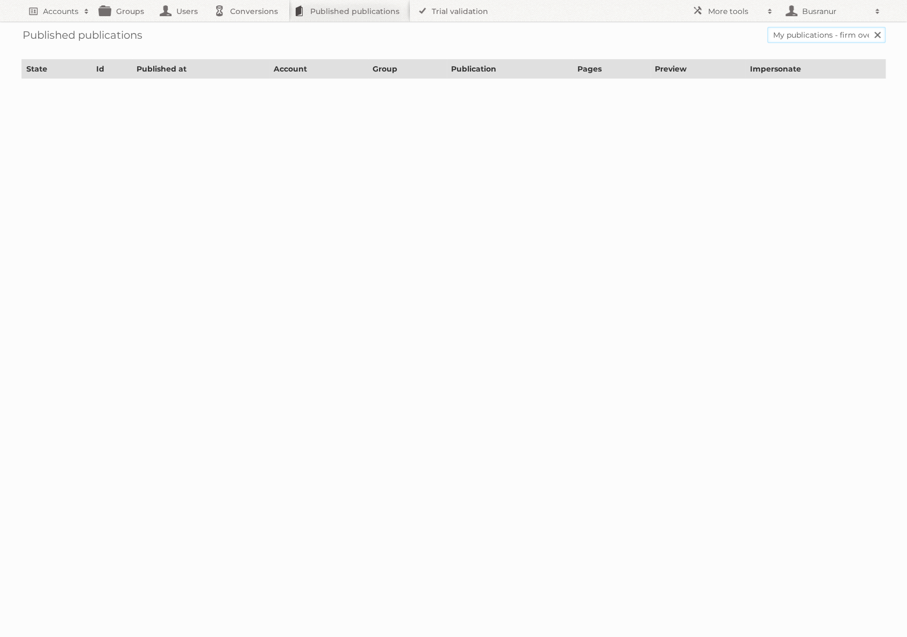
drag, startPoint x: 839, startPoint y: 32, endPoint x: 727, endPoint y: 28, distance: 111.4
click at [727, 28] on form "My publications - firm overview Search" at bounding box center [454, 35] width 864 height 16
type input "firm overview"
click at [869, 27] on input "Search" at bounding box center [877, 35] width 16 height 16
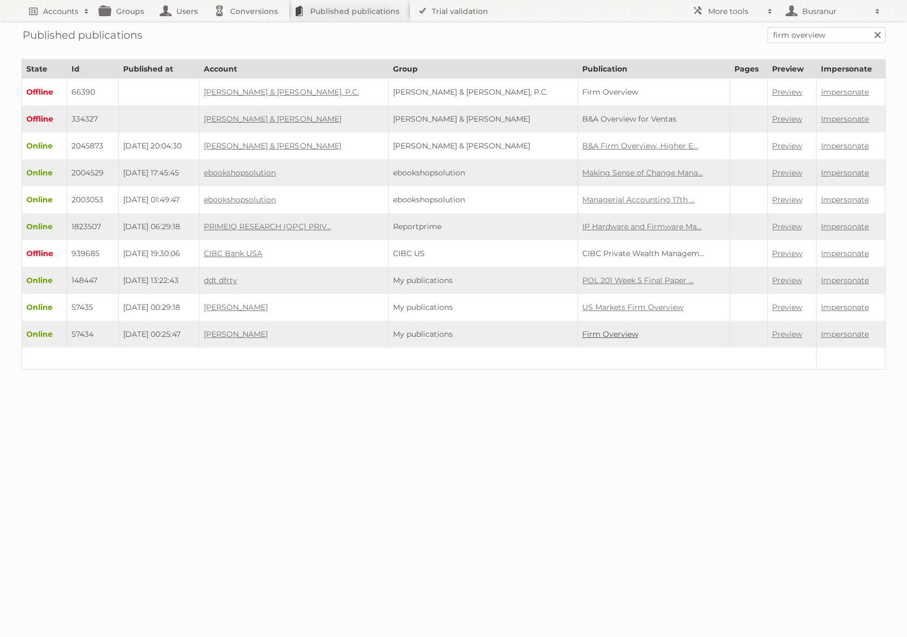
click at [582, 329] on link "Firm Overview" at bounding box center [610, 334] width 56 height 10
click at [268, 329] on link "[PERSON_NAME]" at bounding box center [236, 334] width 64 height 10
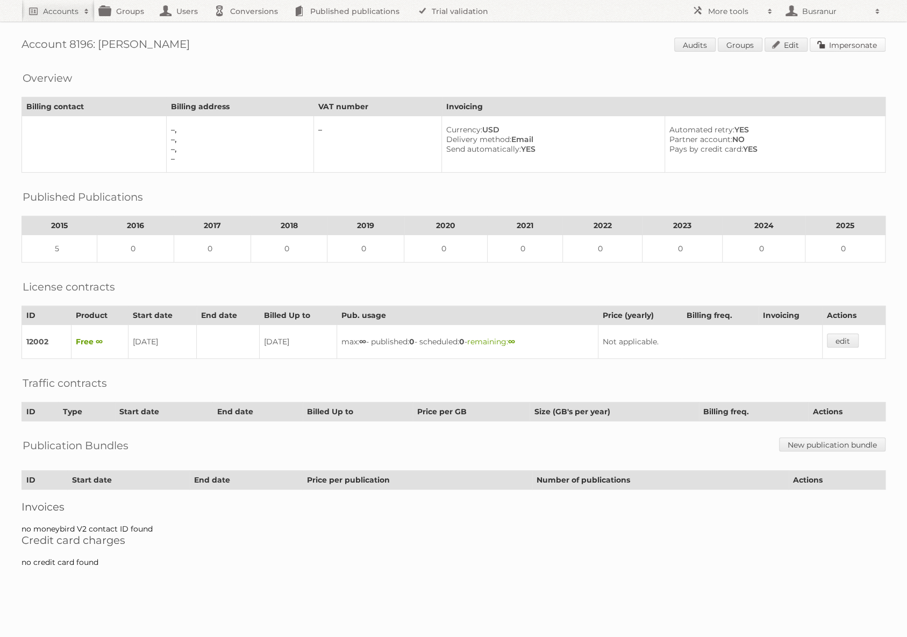
click at [846, 42] on link "Impersonate" at bounding box center [848, 45] width 76 height 14
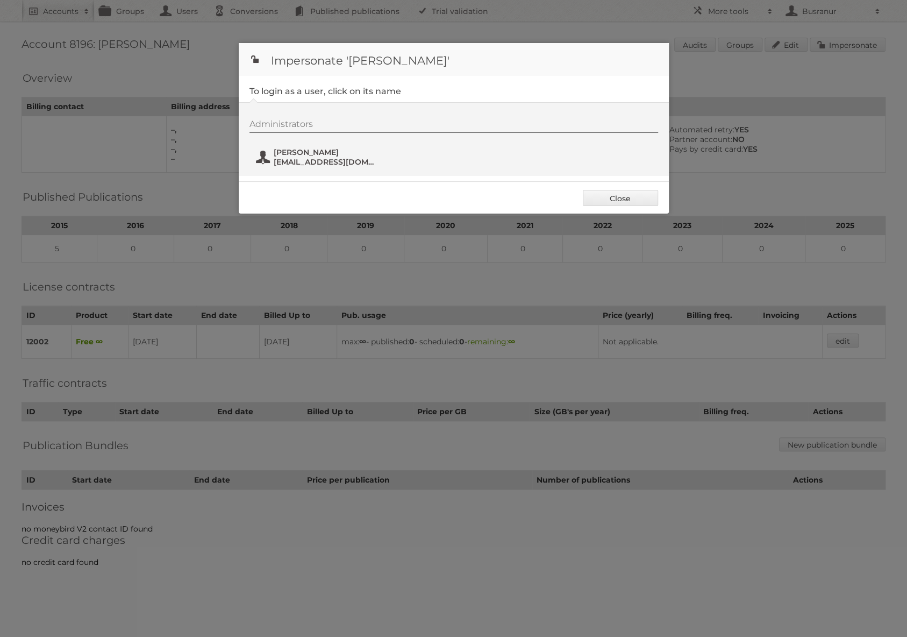
click at [276, 148] on span "[PERSON_NAME]" at bounding box center [326, 152] width 104 height 10
